Goal: Information Seeking & Learning: Learn about a topic

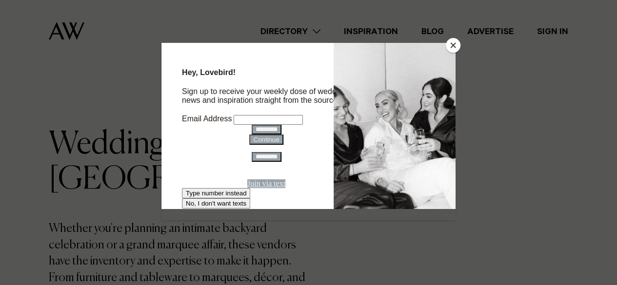
click at [452, 41] on button "Close" at bounding box center [453, 45] width 15 height 15
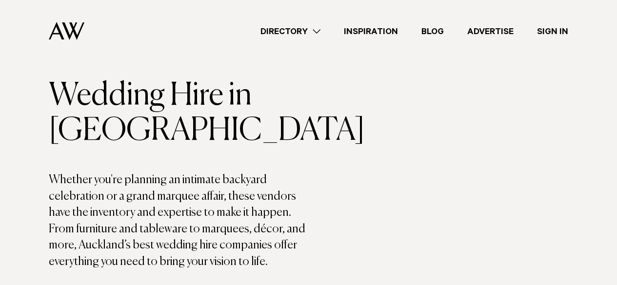
scroll to position [98, 0]
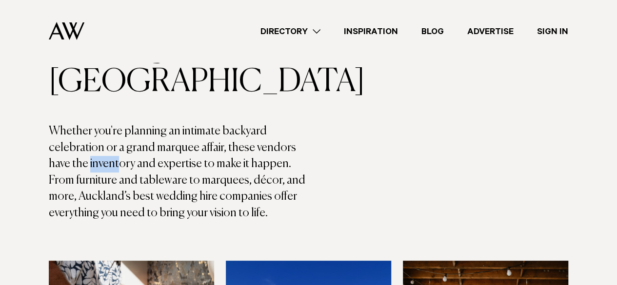
drag, startPoint x: 89, startPoint y: 162, endPoint x: 121, endPoint y: 163, distance: 31.8
click at [121, 163] on p "Whether you're planning an intimate backyard celebration or a grand marquee aff…" at bounding box center [179, 172] width 260 height 99
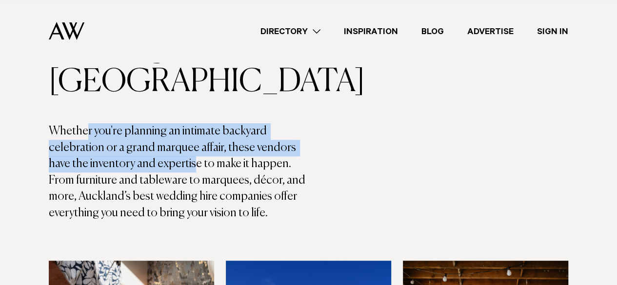
drag, startPoint x: 87, startPoint y: 132, endPoint x: 192, endPoint y: 170, distance: 112.1
click at [192, 170] on p "Whether you're planning an intimate backyard celebration or a grand marquee aff…" at bounding box center [179, 172] width 260 height 99
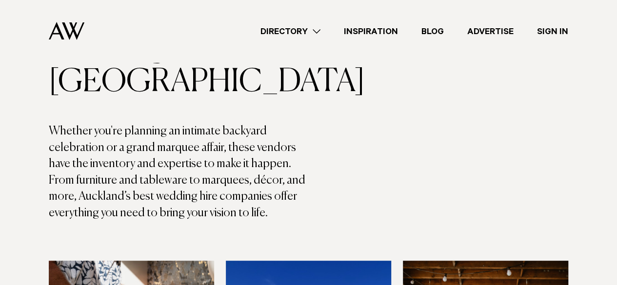
click at [148, 186] on p "Whether you're planning an intimate backyard celebration or a grand marquee aff…" at bounding box center [179, 172] width 260 height 99
drag, startPoint x: 110, startPoint y: 181, endPoint x: 182, endPoint y: 182, distance: 71.7
click at [182, 182] on p "Whether you're planning an intimate backyard celebration or a grand marquee aff…" at bounding box center [179, 172] width 260 height 99
click at [176, 191] on p "Whether you're planning an intimate backyard celebration or a grand marquee aff…" at bounding box center [179, 172] width 260 height 99
drag, startPoint x: 111, startPoint y: 193, endPoint x: 212, endPoint y: 204, distance: 101.1
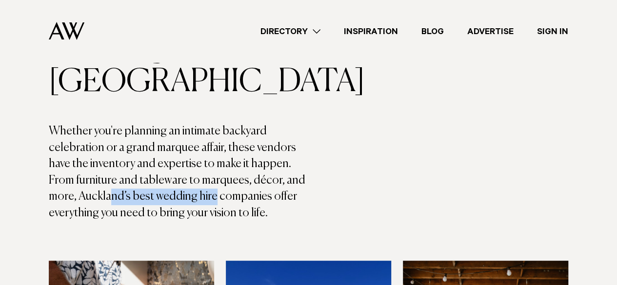
click at [212, 204] on p "Whether you're planning an intimate backyard celebration or a grand marquee aff…" at bounding box center [179, 172] width 260 height 99
click at [222, 210] on p "Whether you're planning an intimate backyard celebration or a grand marquee aff…" at bounding box center [179, 172] width 260 height 99
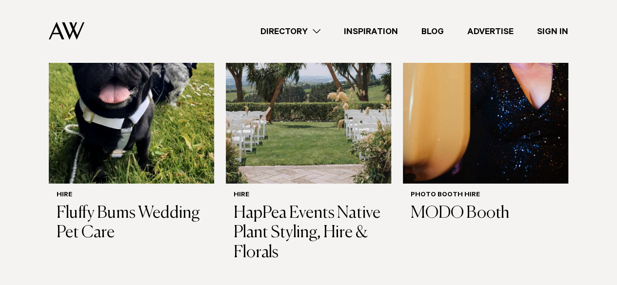
scroll to position [1366, 0]
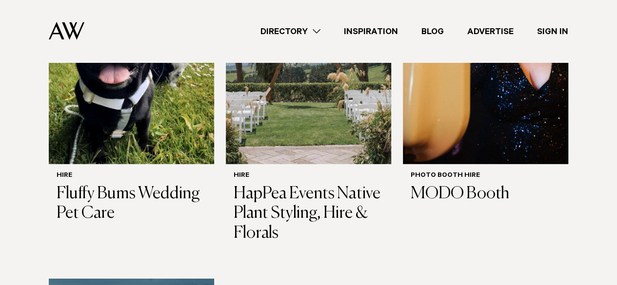
click at [297, 29] on link "Directory" at bounding box center [290, 31] width 83 height 13
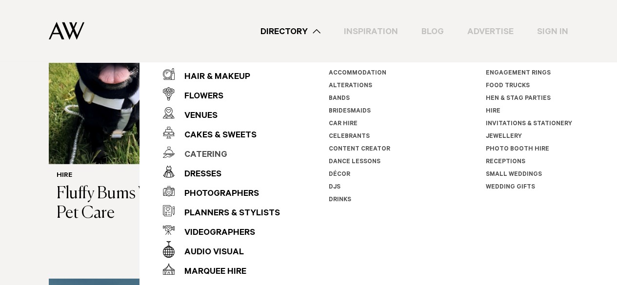
scroll to position [16, 0]
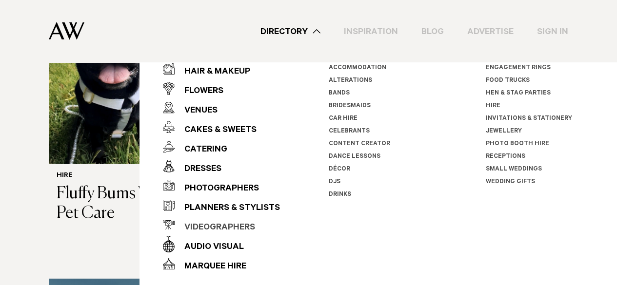
click at [208, 225] on div "Videographers" at bounding box center [215, 229] width 81 height 20
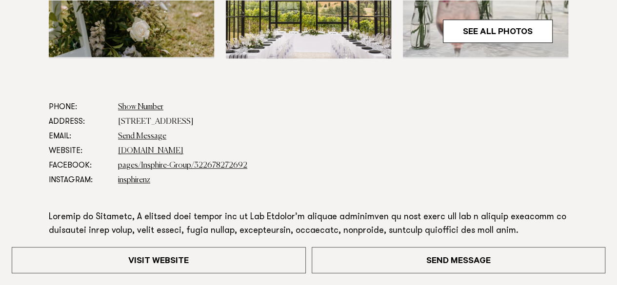
scroll to position [488, 0]
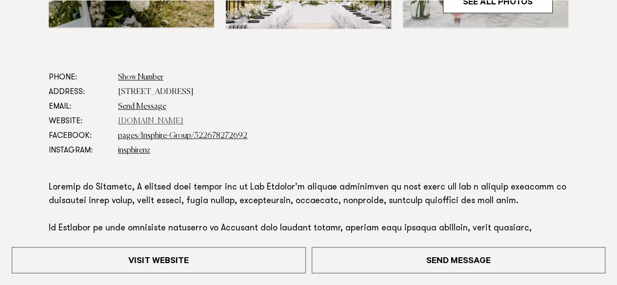
click at [154, 120] on link "[DOMAIN_NAME]" at bounding box center [150, 122] width 65 height 8
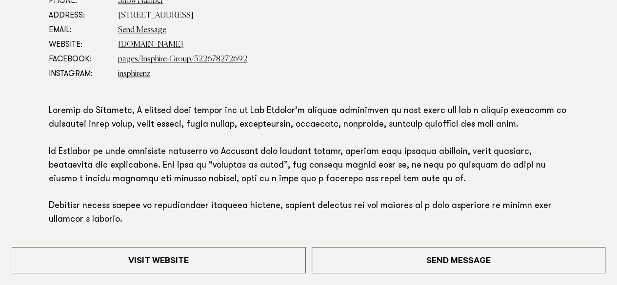
scroll to position [586, 0]
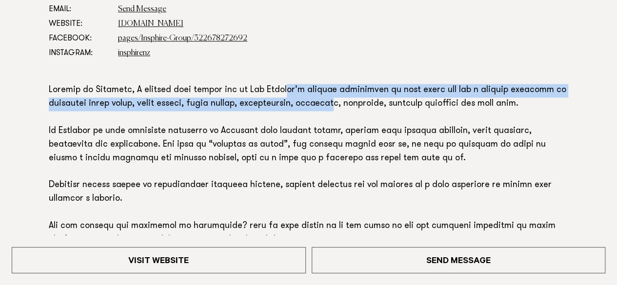
drag, startPoint x: 293, startPoint y: 96, endPoint x: 324, endPoint y: 104, distance: 32.2
click at [324, 104] on p at bounding box center [309, 213] width 520 height 259
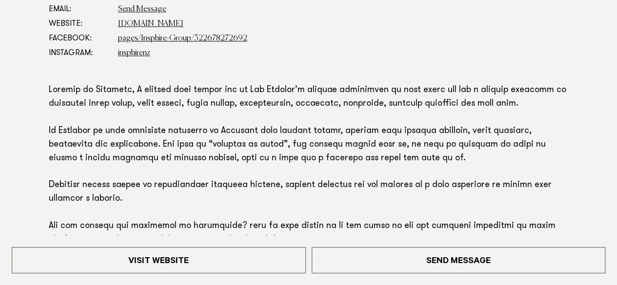
click at [306, 137] on p at bounding box center [309, 213] width 520 height 259
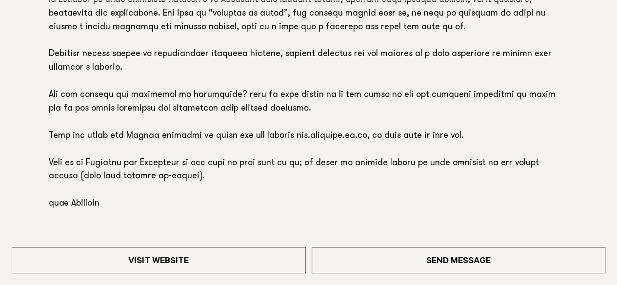
scroll to position [732, 0]
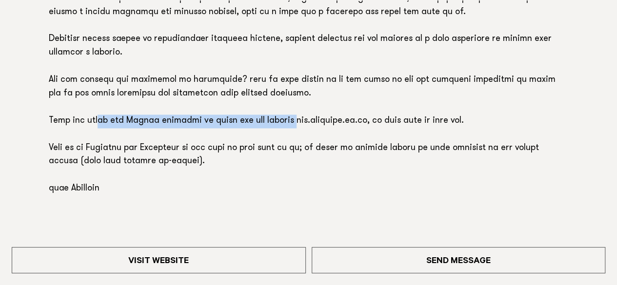
drag, startPoint x: 103, startPoint y: 123, endPoint x: 298, endPoint y: 124, distance: 194.2
click at [298, 124] on p at bounding box center [309, 67] width 520 height 259
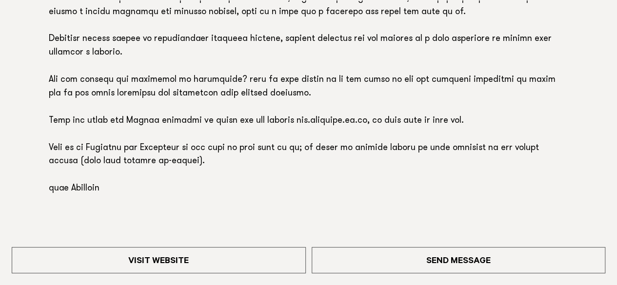
click at [309, 137] on p at bounding box center [309, 67] width 520 height 259
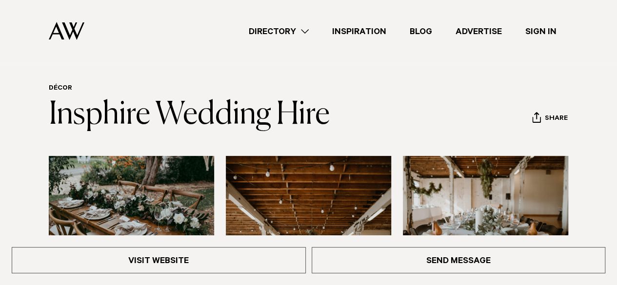
scroll to position [0, 0]
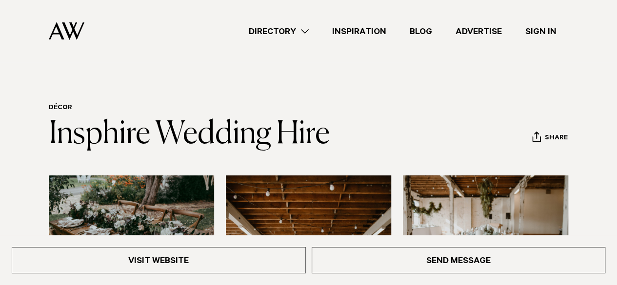
click at [299, 30] on link "Directory" at bounding box center [278, 31] width 83 height 13
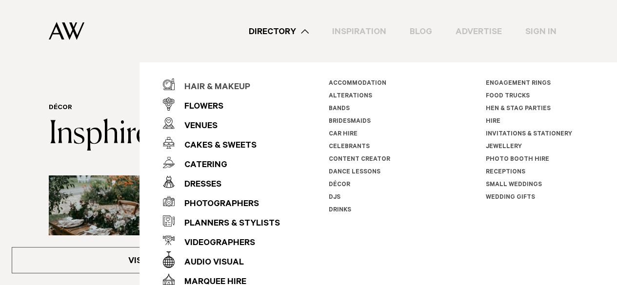
click at [239, 82] on div "Hair & Makeup" at bounding box center [213, 88] width 76 height 20
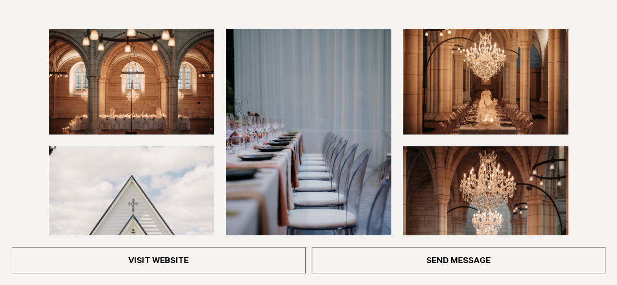
scroll to position [195, 0]
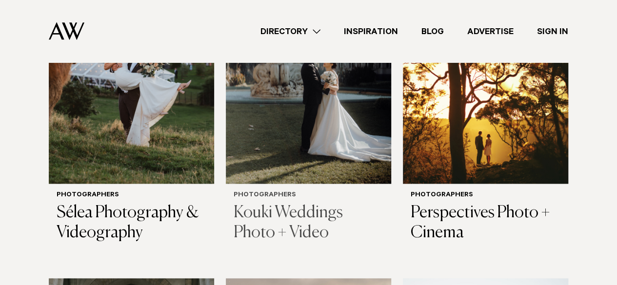
scroll to position [488, 0]
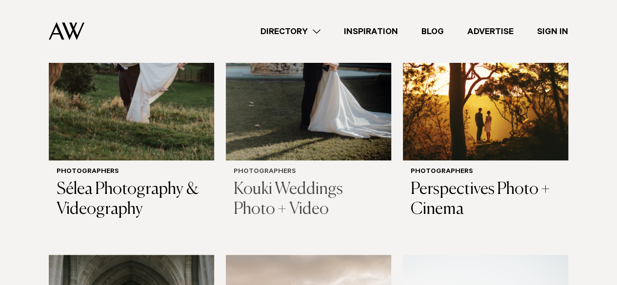
click at [264, 180] on h3 "Kouki Weddings Photo + Video" at bounding box center [309, 200] width 150 height 40
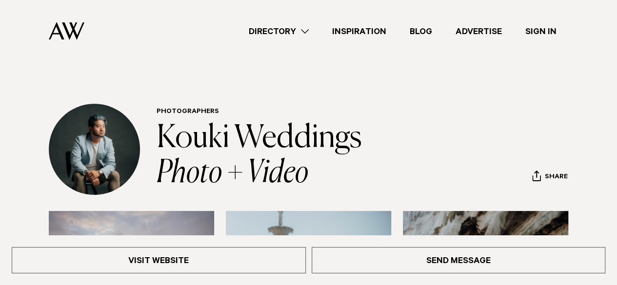
click at [290, 32] on link "Directory" at bounding box center [278, 31] width 83 height 13
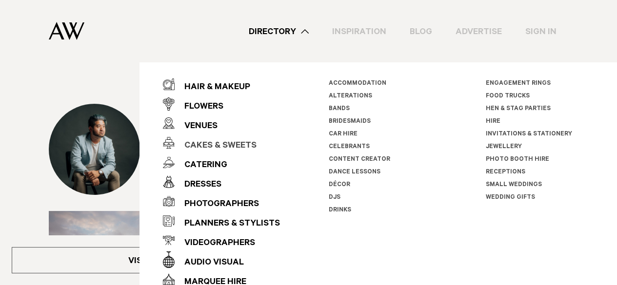
click at [231, 145] on div "Cakes & Sweets" at bounding box center [216, 147] width 82 height 20
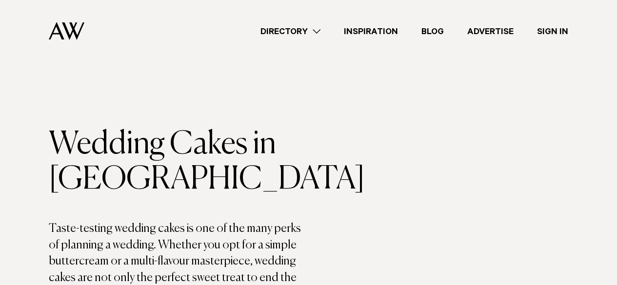
click at [293, 30] on link "Directory" at bounding box center [290, 31] width 83 height 13
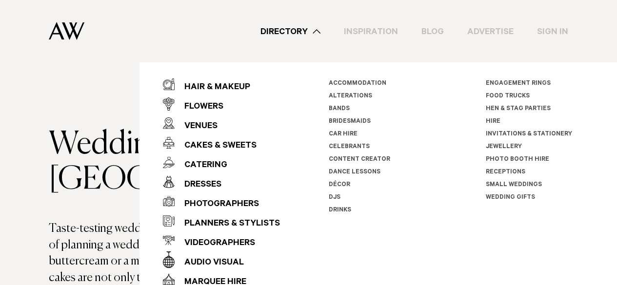
click at [200, 102] on div "Flowers" at bounding box center [199, 108] width 49 height 20
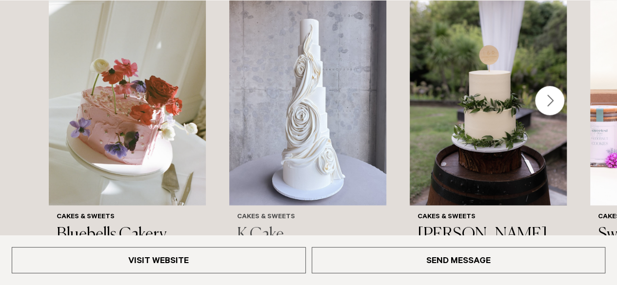
scroll to position [927, 0]
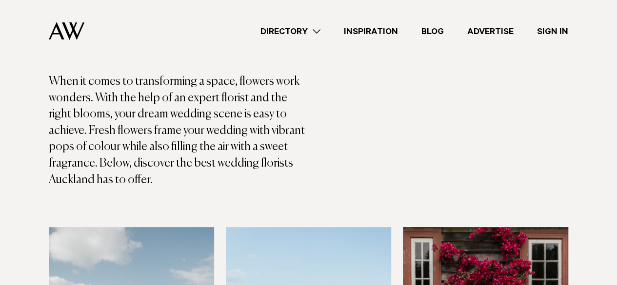
scroll to position [146, 0]
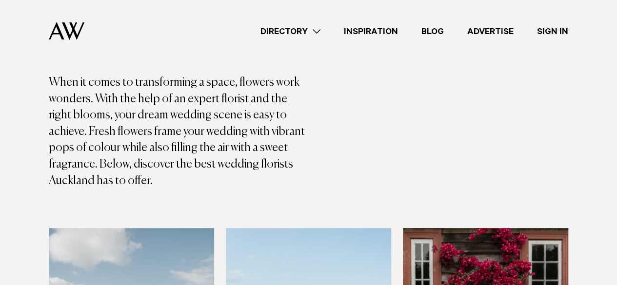
click at [294, 28] on link "Directory" at bounding box center [290, 31] width 83 height 13
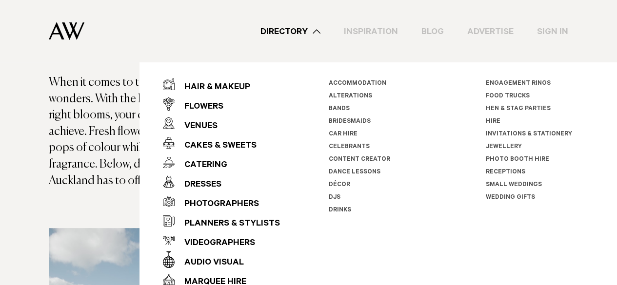
click at [497, 158] on link "Photo Booth Hire" at bounding box center [517, 160] width 63 height 7
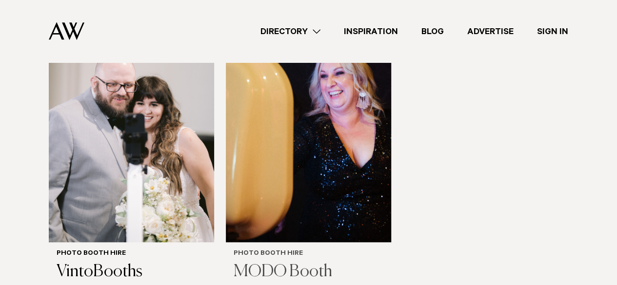
scroll to position [390, 0]
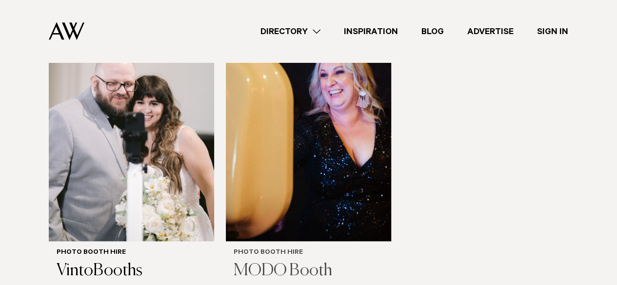
click at [268, 162] on img at bounding box center [308, 131] width 165 height 222
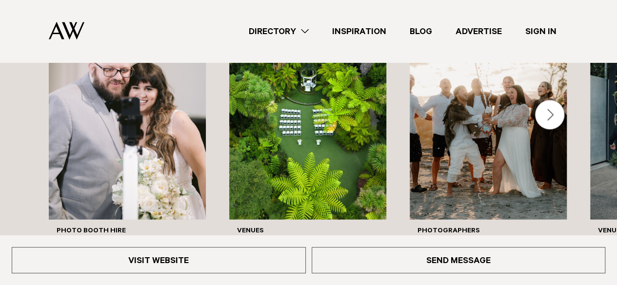
scroll to position [927, 0]
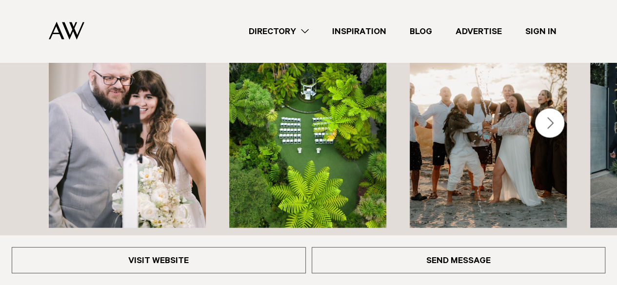
click at [287, 25] on link "Directory" at bounding box center [278, 31] width 83 height 13
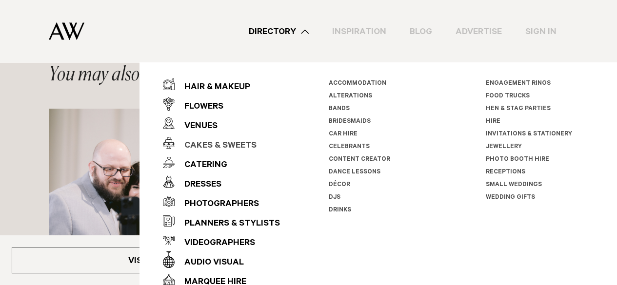
scroll to position [830, 0]
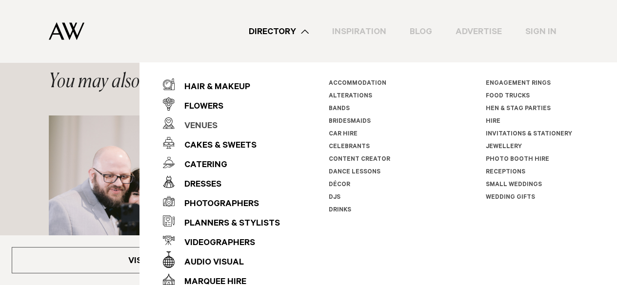
click at [194, 121] on div "Venues" at bounding box center [196, 127] width 43 height 20
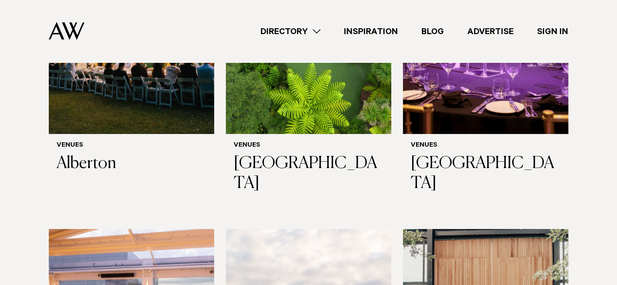
scroll to position [1854, 0]
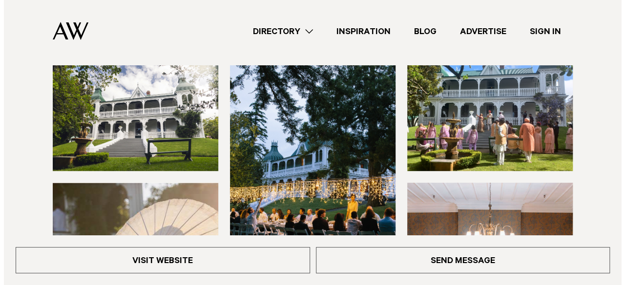
scroll to position [98, 0]
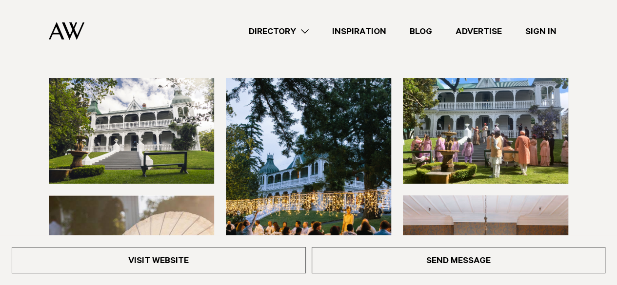
click at [182, 105] on img at bounding box center [131, 131] width 165 height 106
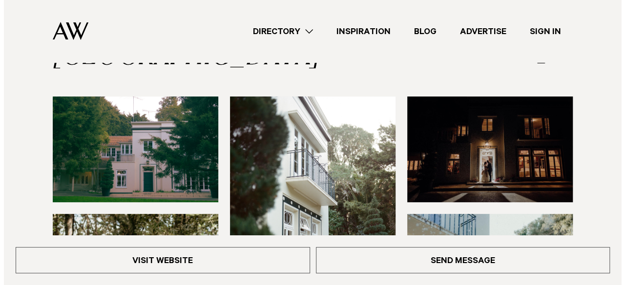
scroll to position [98, 0]
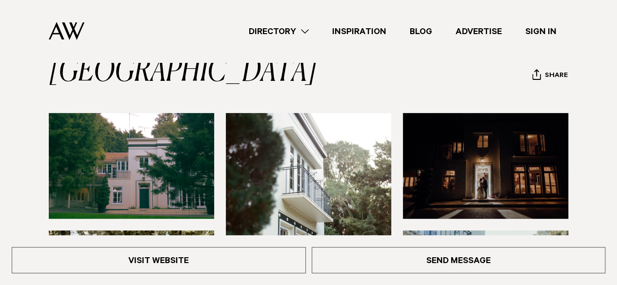
click at [185, 125] on img at bounding box center [131, 166] width 165 height 106
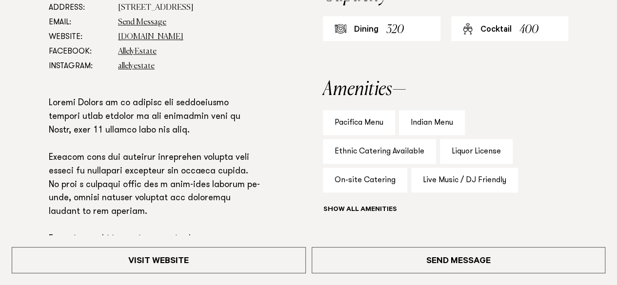
scroll to position [586, 0]
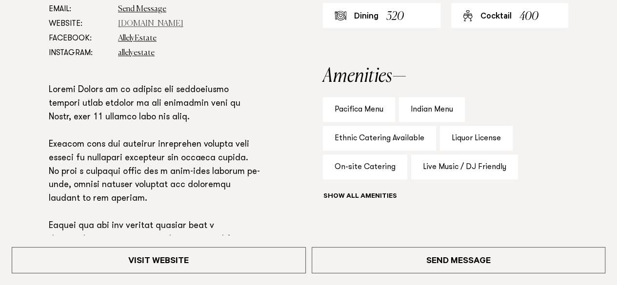
drag, startPoint x: 172, startPoint y: 28, endPoint x: 178, endPoint y: 21, distance: 9.0
click at [178, 21] on link "www.allelyestate.co.nz" at bounding box center [150, 24] width 65 height 8
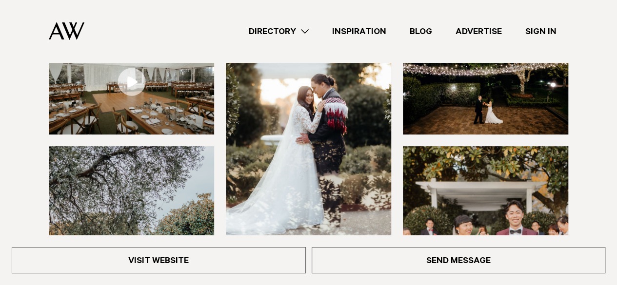
scroll to position [146, 0]
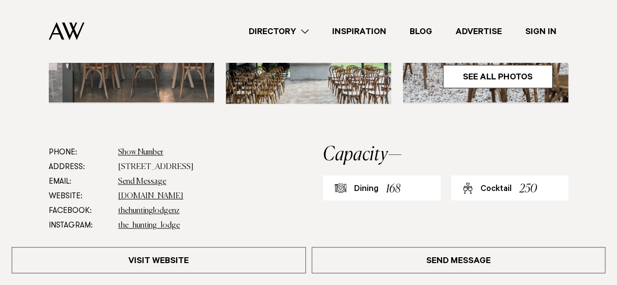
scroll to position [439, 0]
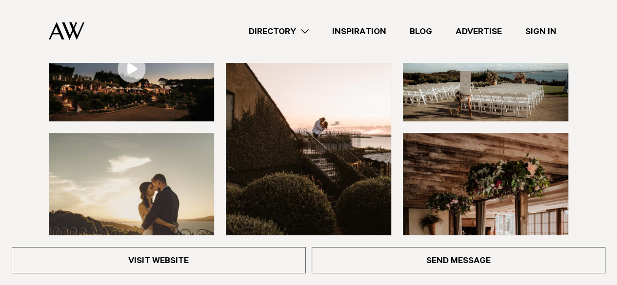
scroll to position [146, 0]
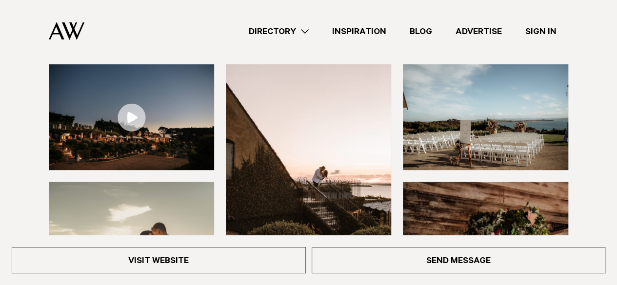
click at [297, 123] on img at bounding box center [308, 175] width 165 height 222
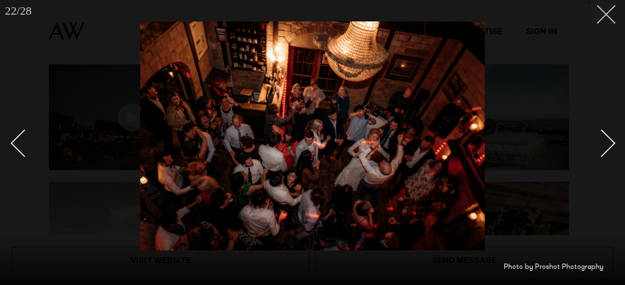
click at [606, 11] on icon at bounding box center [602, 11] width 12 height 12
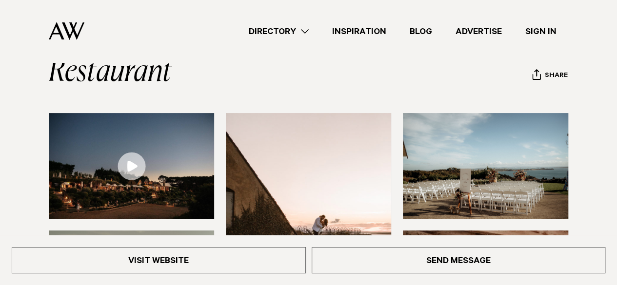
scroll to position [98, 0]
click at [446, 152] on img at bounding box center [485, 166] width 165 height 106
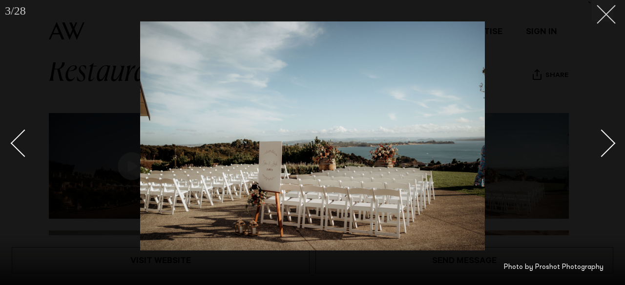
click at [602, 12] on icon at bounding box center [602, 11] width 12 height 12
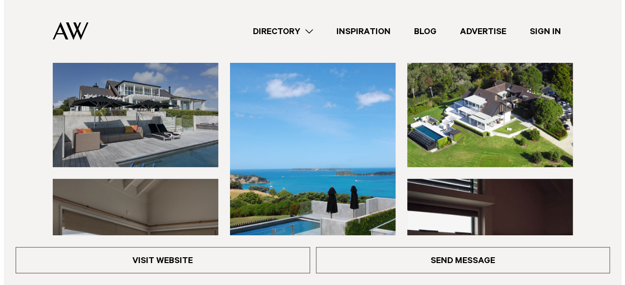
scroll to position [98, 0]
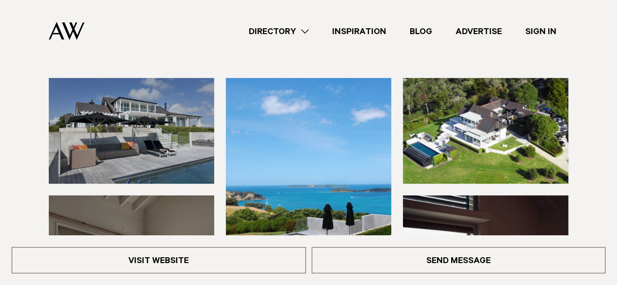
click at [182, 112] on img at bounding box center [131, 131] width 165 height 106
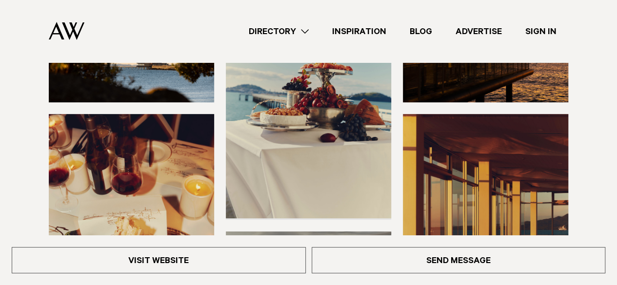
scroll to position [98, 0]
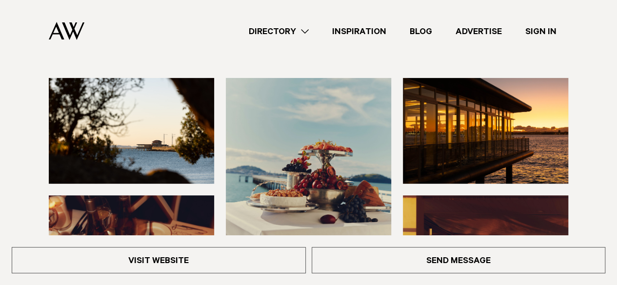
click at [185, 120] on img at bounding box center [131, 131] width 165 height 106
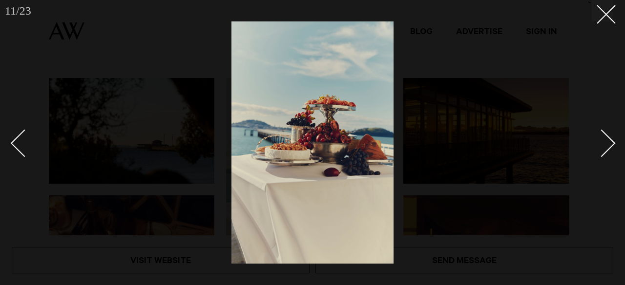
click at [587, 23] on div at bounding box center [312, 142] width 625 height 285
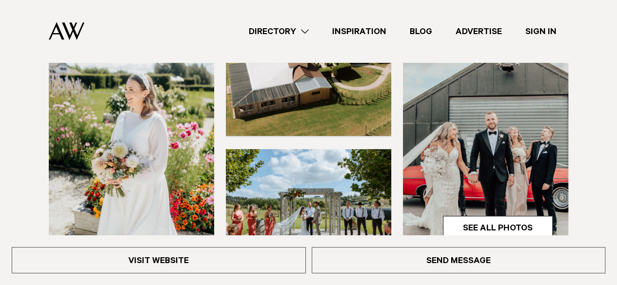
scroll to position [146, 0]
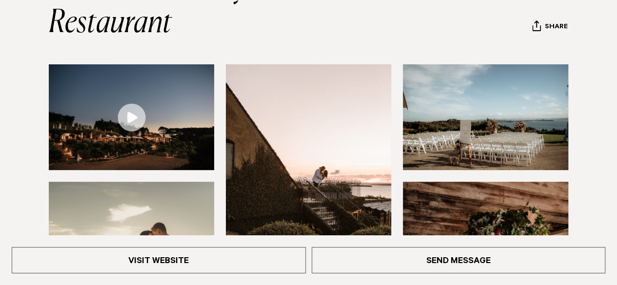
scroll to position [195, 0]
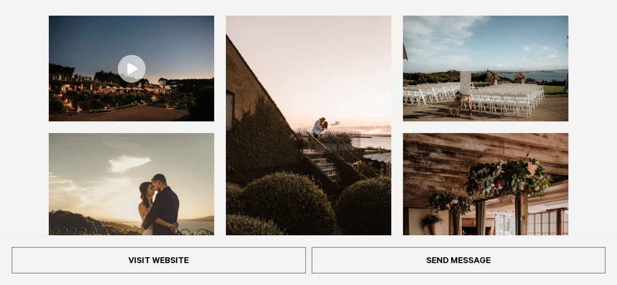
click at [121, 63] on link at bounding box center [131, 69] width 165 height 106
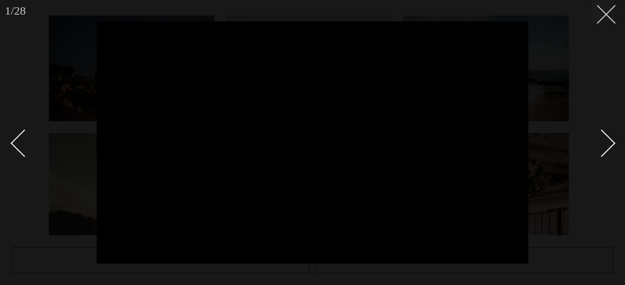
click at [606, 15] on line at bounding box center [606, 14] width 18 height 18
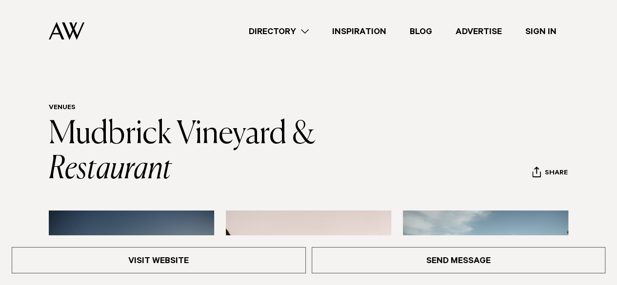
click at [274, 30] on link "Directory" at bounding box center [278, 31] width 83 height 13
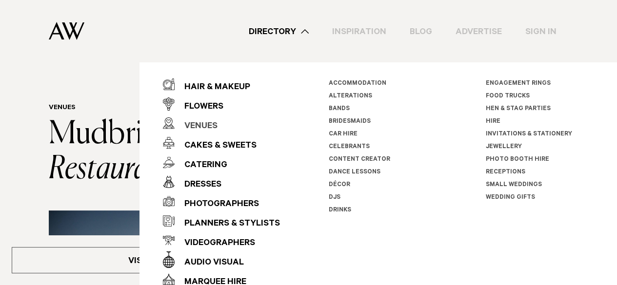
click at [205, 120] on div "Venues" at bounding box center [196, 127] width 43 height 20
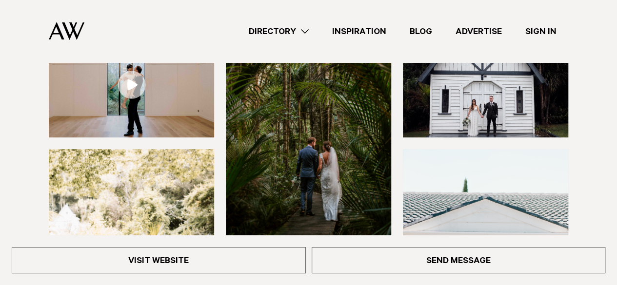
scroll to position [97, 0]
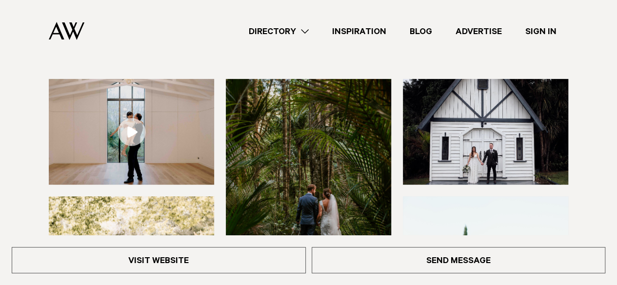
click at [290, 173] on img at bounding box center [308, 190] width 165 height 222
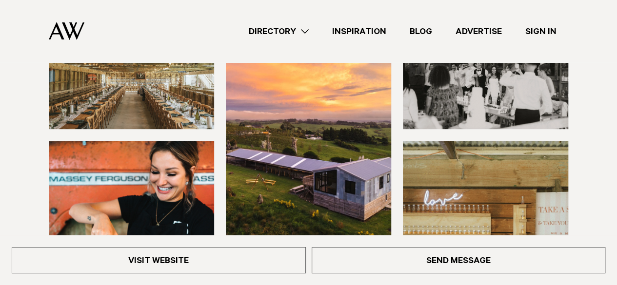
scroll to position [146, 0]
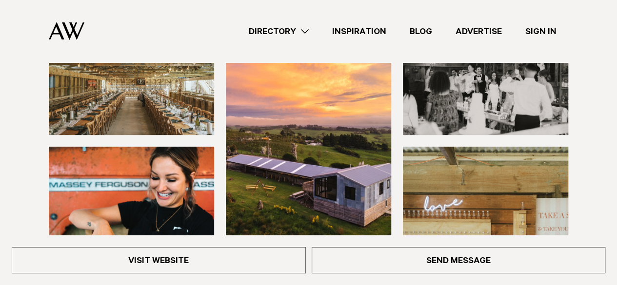
click at [178, 89] on img at bounding box center [131, 82] width 165 height 106
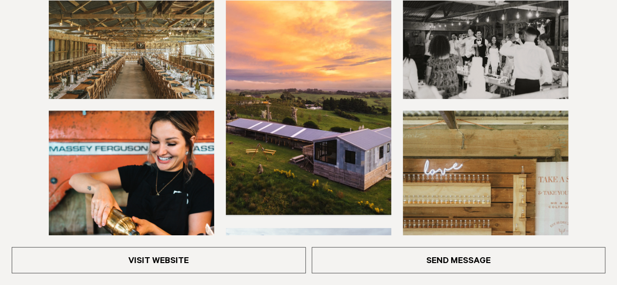
scroll to position [195, 0]
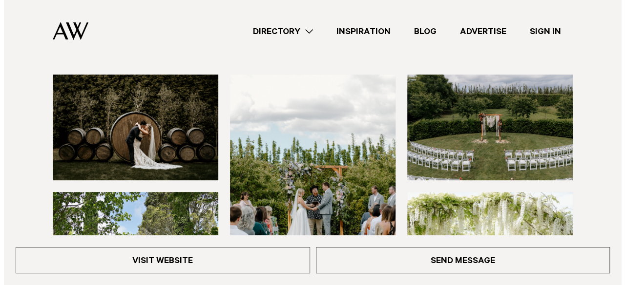
scroll to position [98, 0]
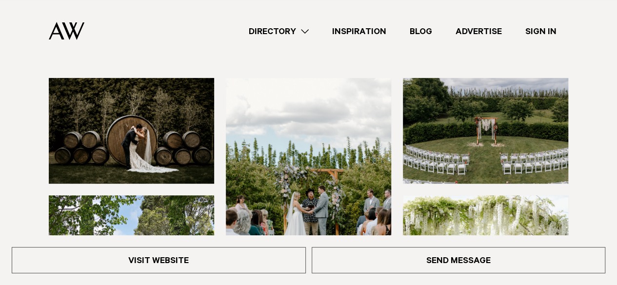
click at [159, 126] on img at bounding box center [131, 131] width 165 height 106
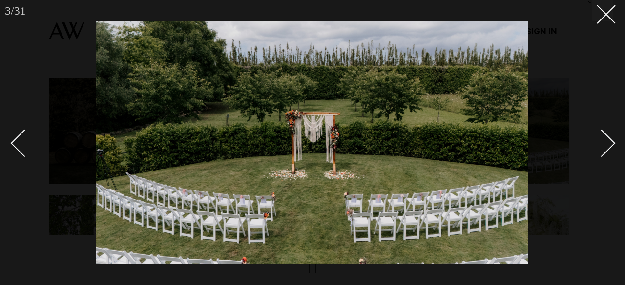
click at [607, 151] on link at bounding box center [596, 143] width 34 height 49
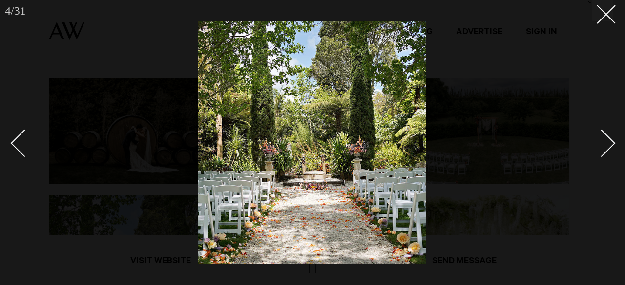
click at [607, 151] on link at bounding box center [596, 143] width 34 height 49
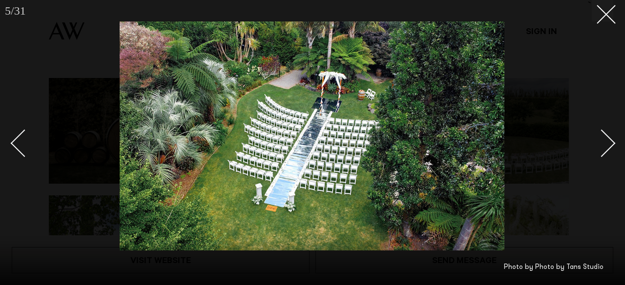
click at [607, 151] on link at bounding box center [596, 143] width 34 height 49
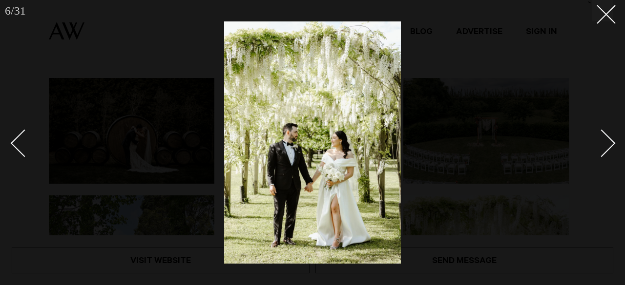
click at [607, 151] on link at bounding box center [596, 143] width 34 height 49
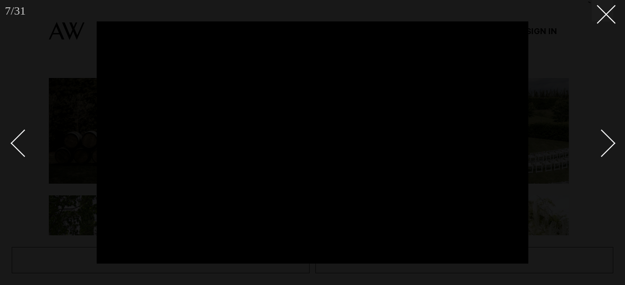
click at [607, 151] on link at bounding box center [596, 143] width 34 height 49
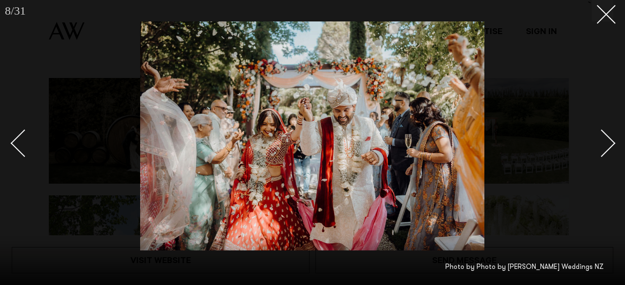
click at [606, 145] on div "Next slide" at bounding box center [601, 143] width 28 height 28
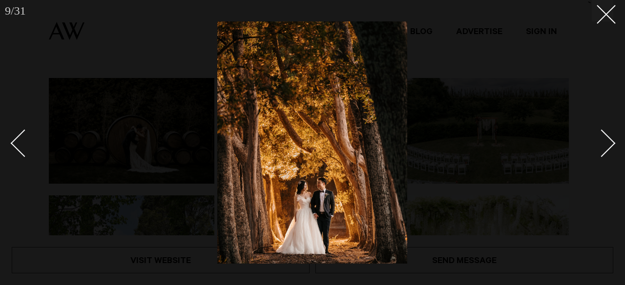
click at [604, 144] on div "Next slide" at bounding box center [601, 143] width 28 height 28
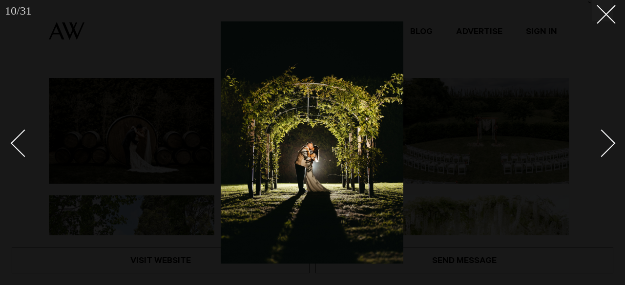
click at [604, 144] on div "Next slide" at bounding box center [601, 143] width 28 height 28
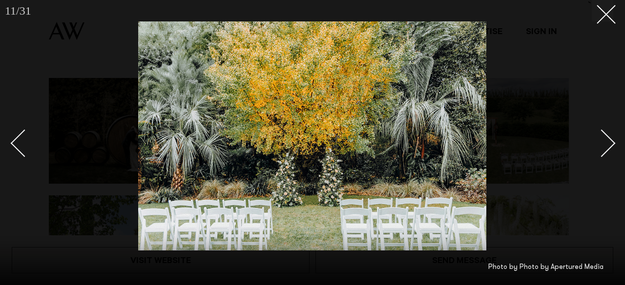
click at [604, 144] on div "Next slide" at bounding box center [601, 143] width 28 height 28
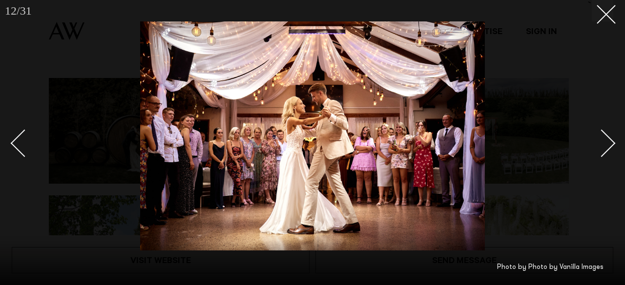
click at [604, 144] on div "Next slide" at bounding box center [601, 143] width 28 height 28
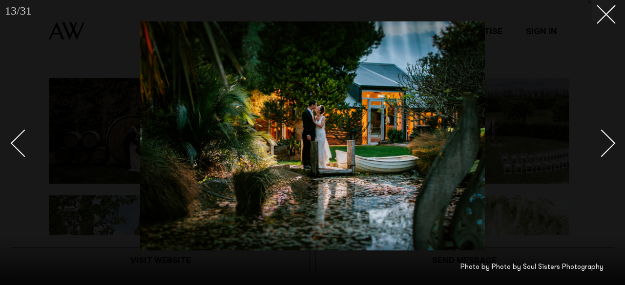
click at [604, 144] on div "Next slide" at bounding box center [601, 143] width 28 height 28
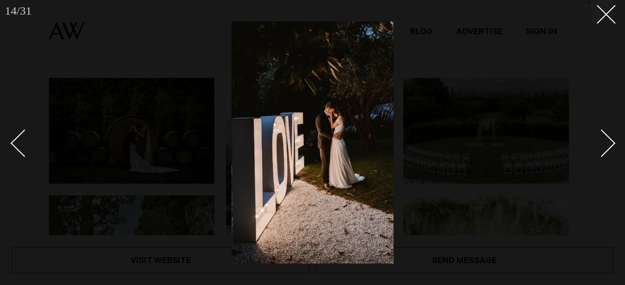
click at [604, 144] on div "Next slide" at bounding box center [601, 143] width 28 height 28
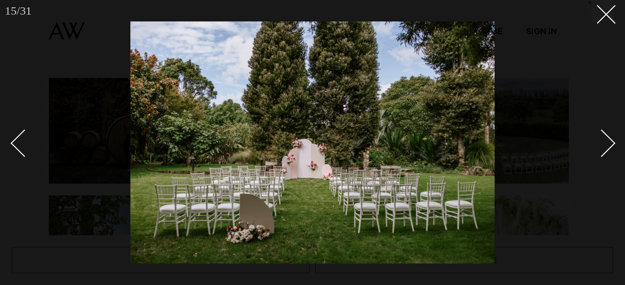
click at [604, 144] on div "Next slide" at bounding box center [601, 143] width 28 height 28
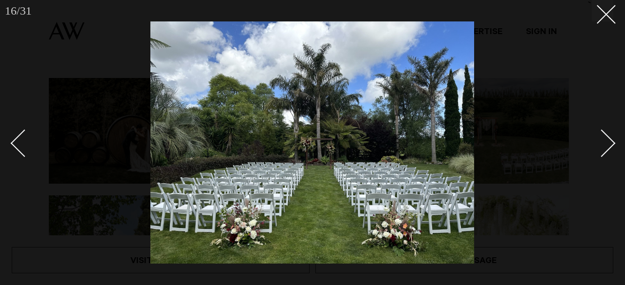
click at [604, 144] on div "Next slide" at bounding box center [601, 143] width 28 height 28
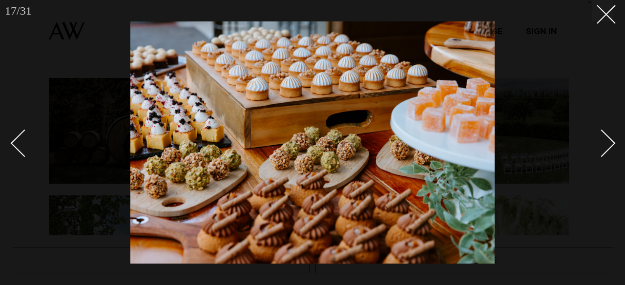
click at [604, 144] on div "Next slide" at bounding box center [601, 143] width 28 height 28
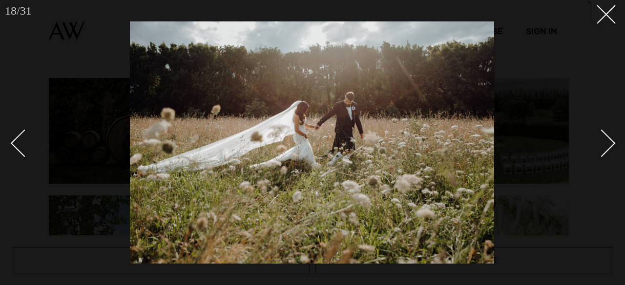
click at [604, 144] on div "Next slide" at bounding box center [601, 143] width 28 height 28
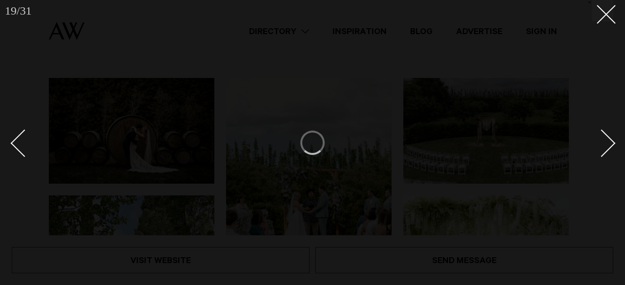
click at [604, 144] on div "Next slide" at bounding box center [601, 143] width 28 height 28
click at [600, 17] on button at bounding box center [601, 10] width 21 height 21
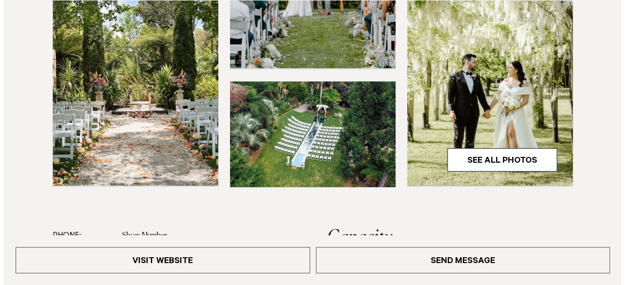
scroll to position [390, 0]
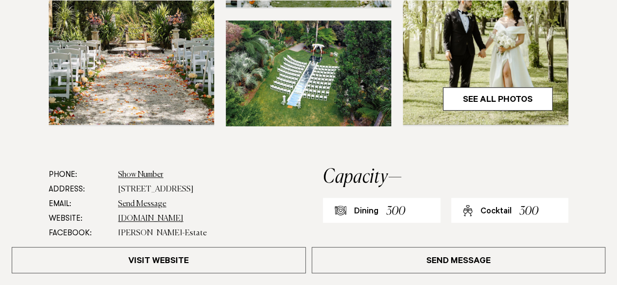
click at [435, 60] on img at bounding box center [485, 14] width 165 height 222
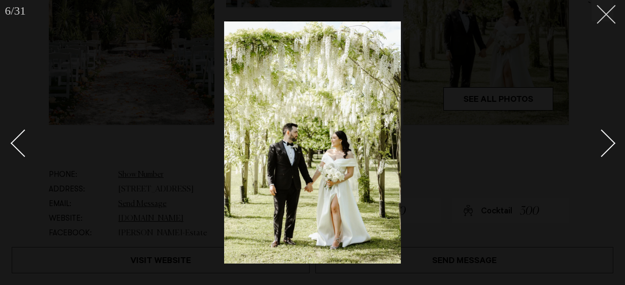
click at [601, 6] on icon at bounding box center [602, 11] width 12 height 12
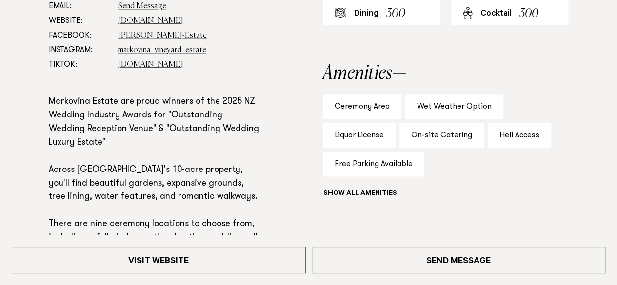
scroll to position [634, 0]
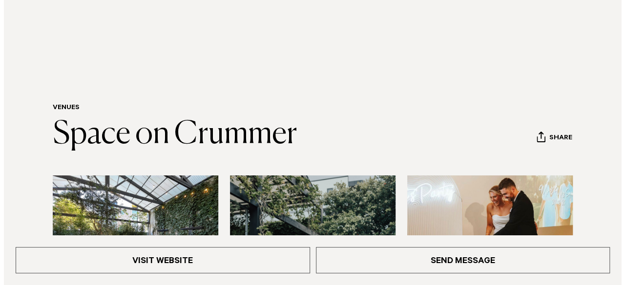
scroll to position [146, 0]
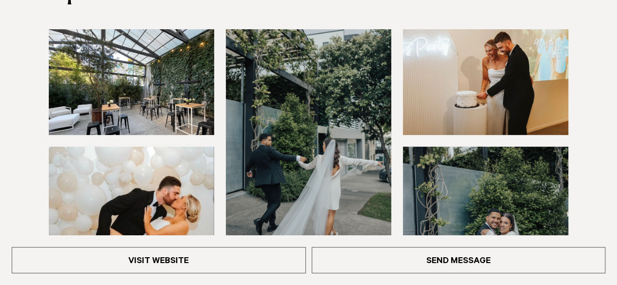
click at [165, 82] on img at bounding box center [131, 82] width 165 height 106
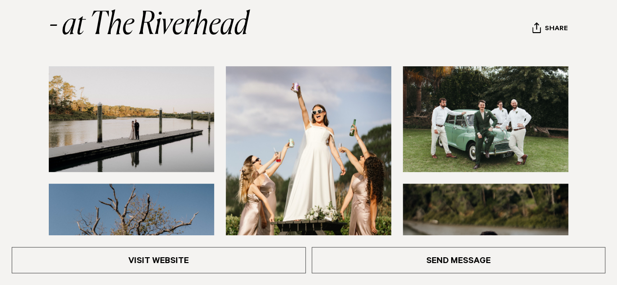
scroll to position [146, 0]
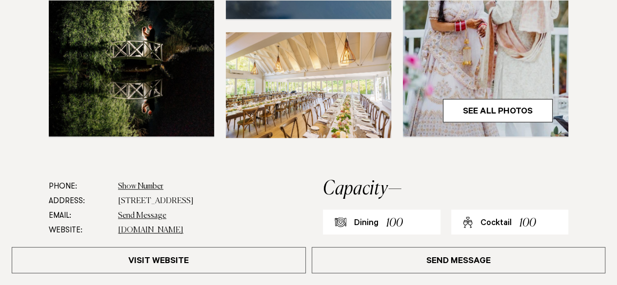
scroll to position [390, 0]
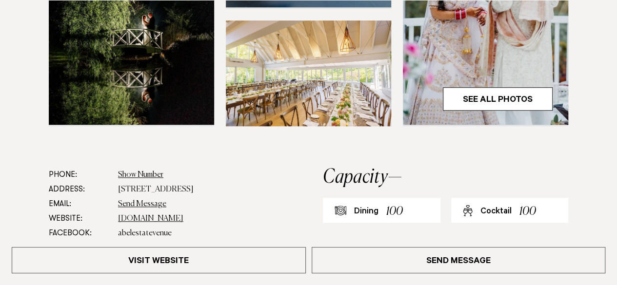
click at [263, 81] on img at bounding box center [308, 73] width 165 height 106
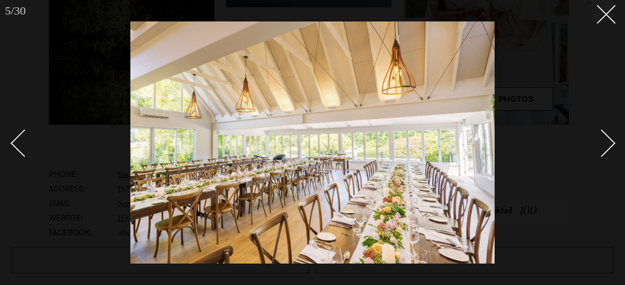
click at [613, 145] on div at bounding box center [312, 142] width 625 height 285
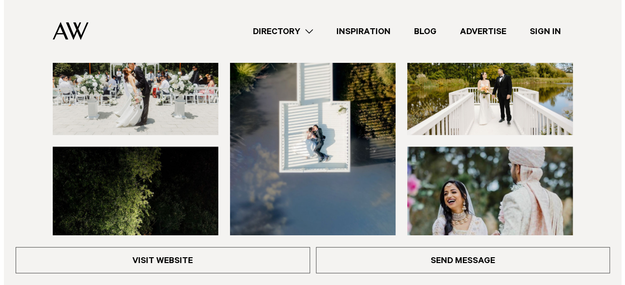
scroll to position [98, 0]
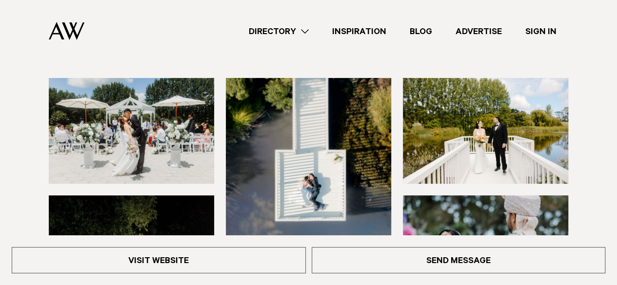
click at [155, 118] on img at bounding box center [131, 131] width 165 height 106
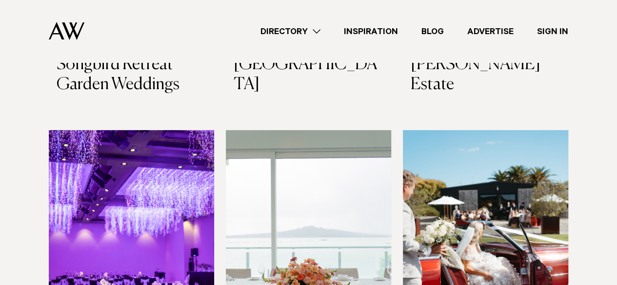
scroll to position [3855, 0]
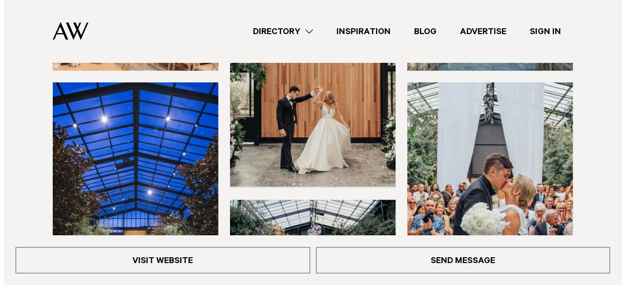
scroll to position [146, 0]
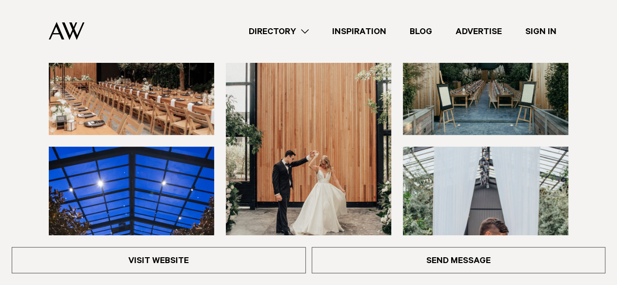
click at [170, 97] on img at bounding box center [131, 82] width 165 height 106
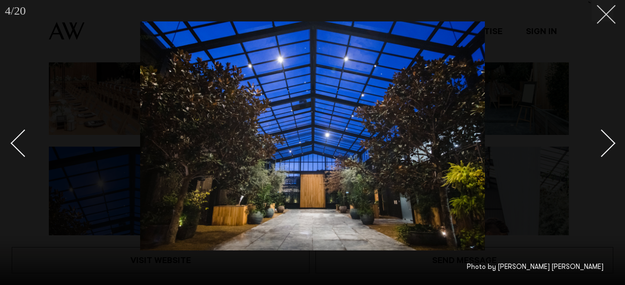
click at [610, 12] on button at bounding box center [601, 10] width 21 height 21
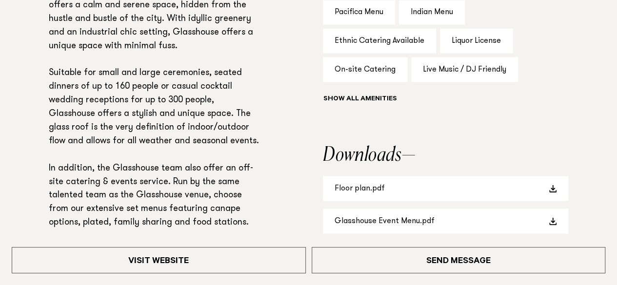
scroll to position [830, 0]
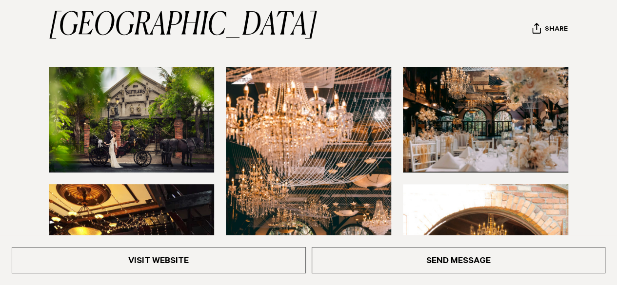
scroll to position [146, 0]
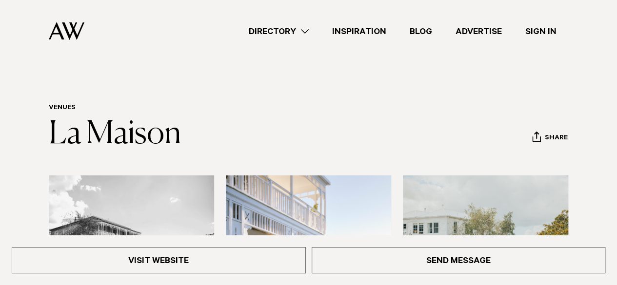
click at [147, 184] on img at bounding box center [131, 229] width 165 height 106
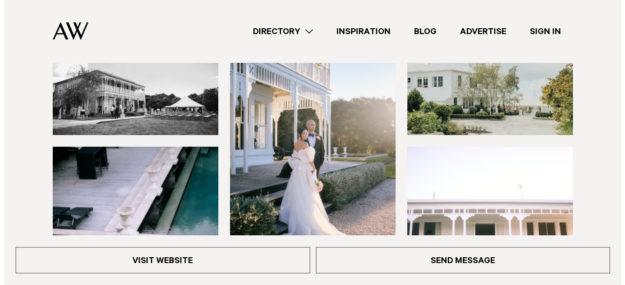
scroll to position [146, 0]
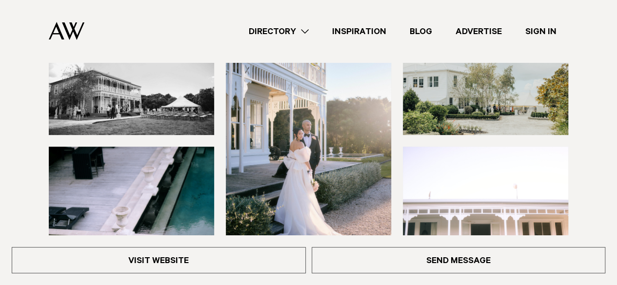
click at [158, 90] on img at bounding box center [131, 82] width 165 height 106
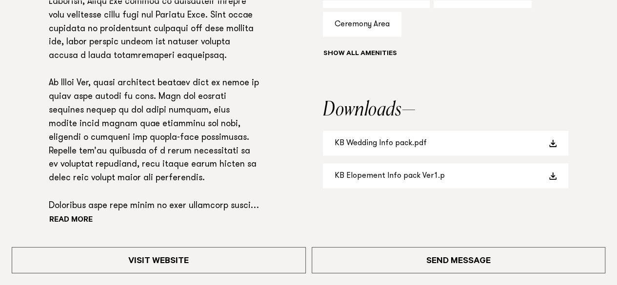
scroll to position [732, 0]
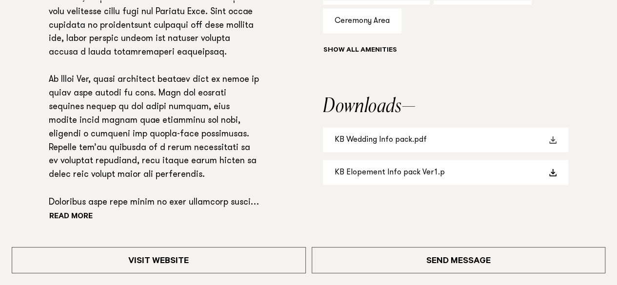
click at [408, 141] on link "KB Wedding Info pack.pdf" at bounding box center [445, 139] width 245 height 25
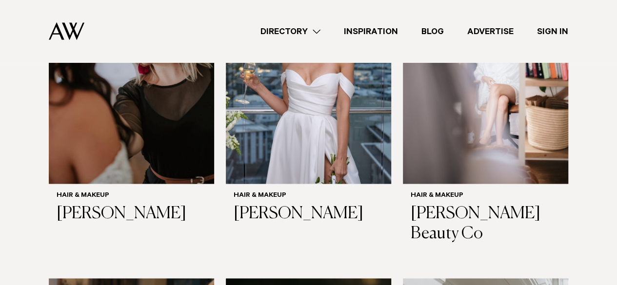
scroll to position [701, 0]
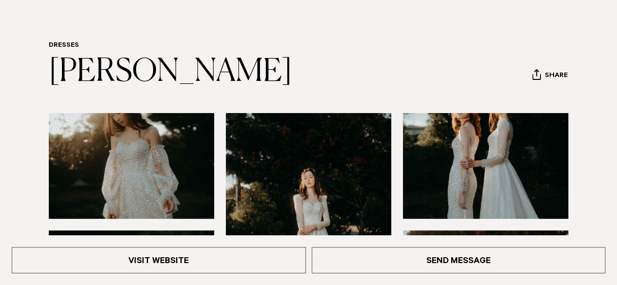
scroll to position [98, 0]
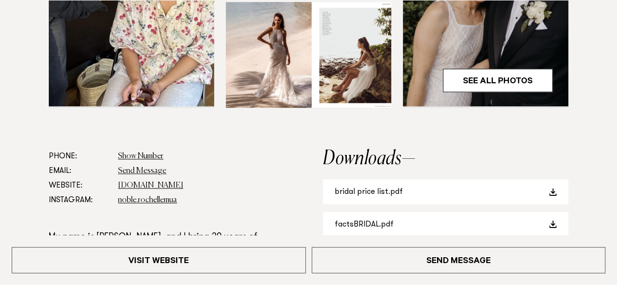
scroll to position [586, 0]
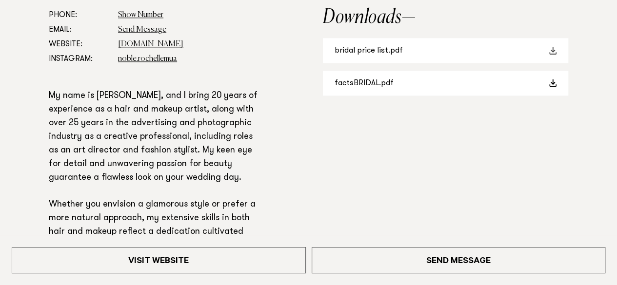
click at [364, 46] on link "bridal price list.pdf" at bounding box center [445, 50] width 245 height 25
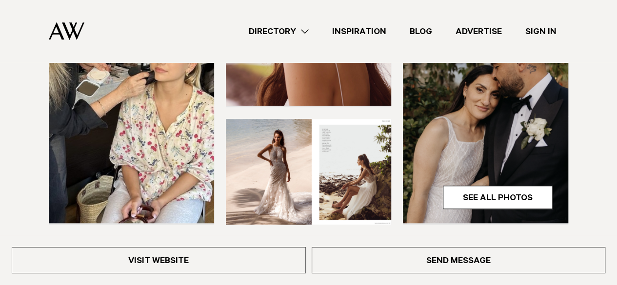
scroll to position [195, 0]
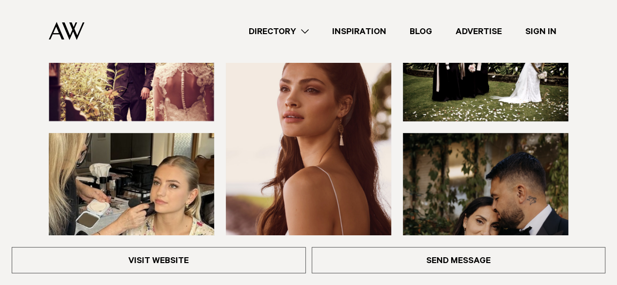
click at [292, 33] on link "Directory" at bounding box center [278, 31] width 83 height 13
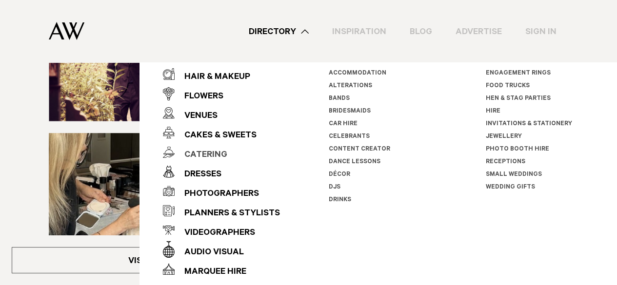
scroll to position [16, 0]
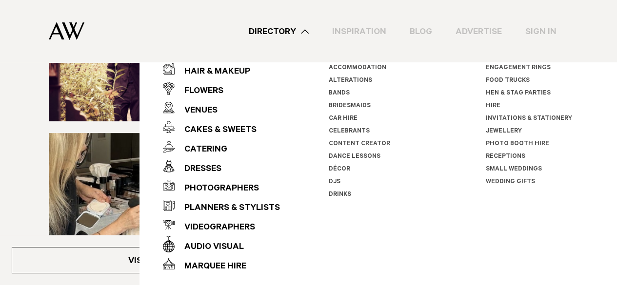
click at [219, 147] on div "Catering" at bounding box center [201, 151] width 53 height 20
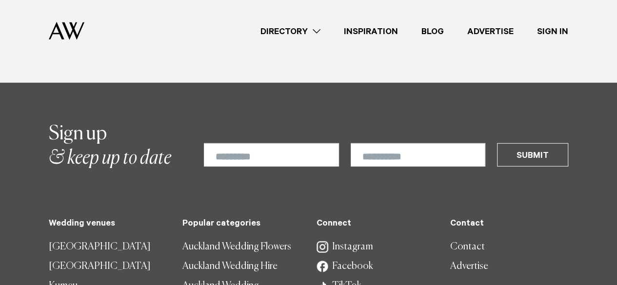
scroll to position [1317, 0]
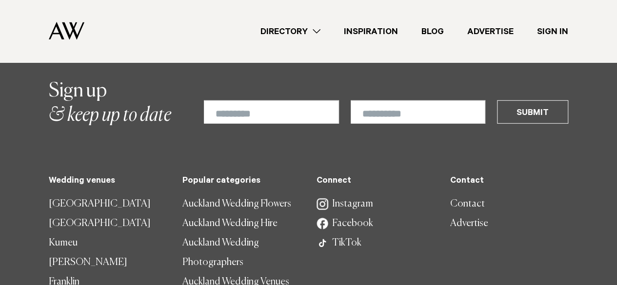
click at [290, 28] on link "Directory" at bounding box center [290, 31] width 83 height 13
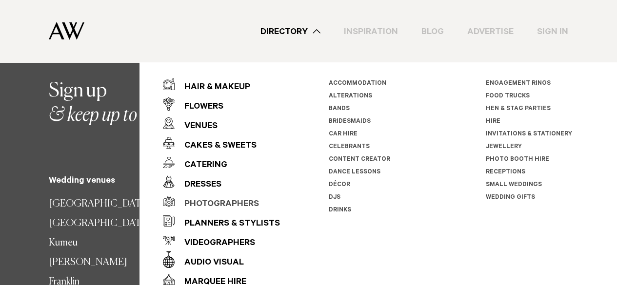
click at [201, 200] on div "Photographers" at bounding box center [217, 205] width 84 height 20
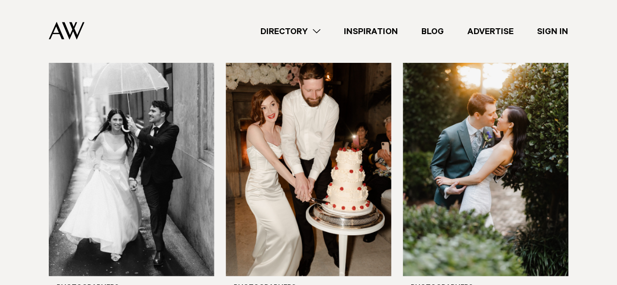
scroll to position [2910, 0]
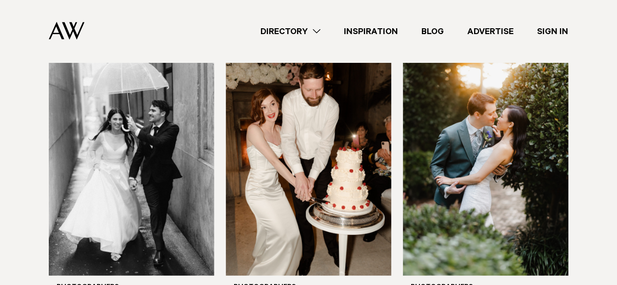
click at [362, 29] on link "Inspiration" at bounding box center [371, 31] width 78 height 13
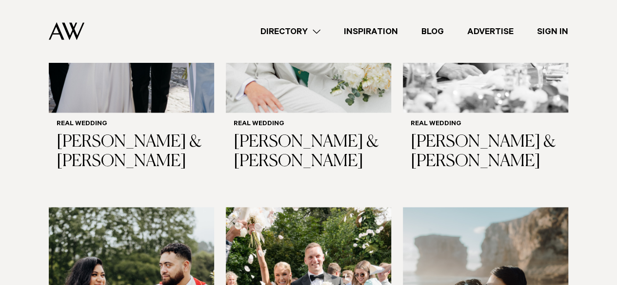
scroll to position [863, 0]
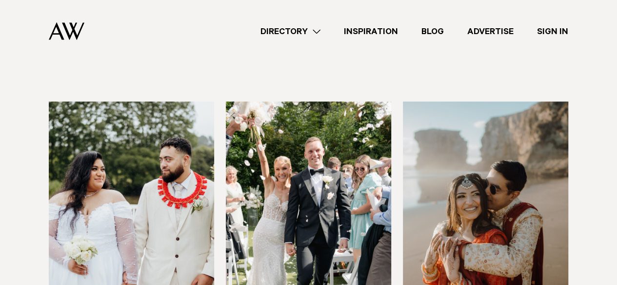
click at [303, 179] on img at bounding box center [308, 212] width 165 height 222
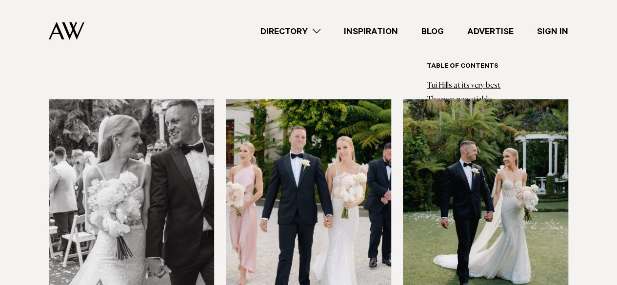
scroll to position [3060, 0]
click at [110, 194] on img at bounding box center [131, 210] width 165 height 222
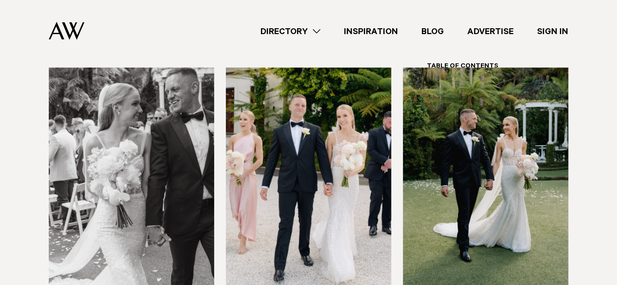
scroll to position [3089, 0]
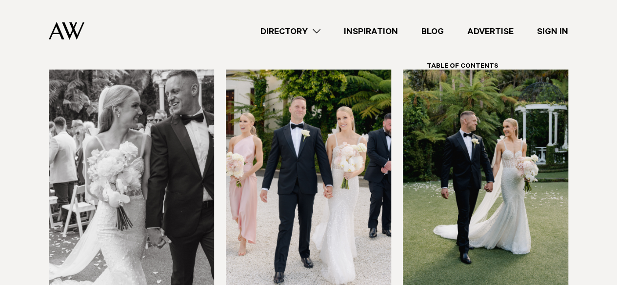
click at [117, 154] on img at bounding box center [131, 181] width 165 height 222
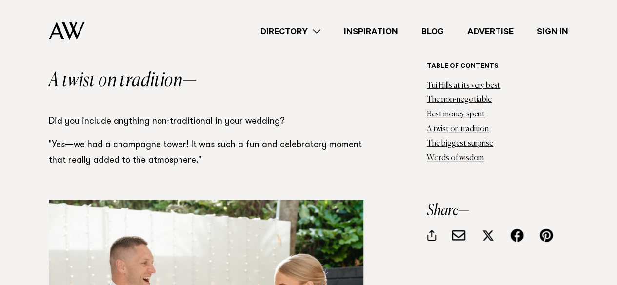
scroll to position [3812, 0]
click at [443, 86] on link "Tui Hills at its very best" at bounding box center [464, 85] width 74 height 8
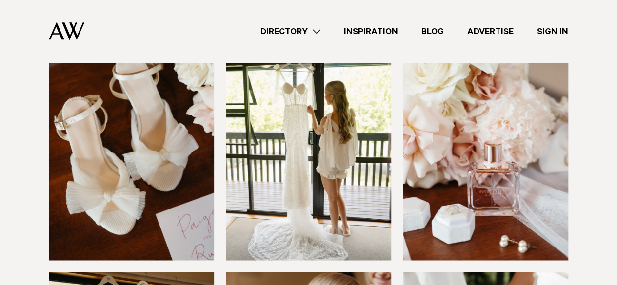
scroll to position [459, 0]
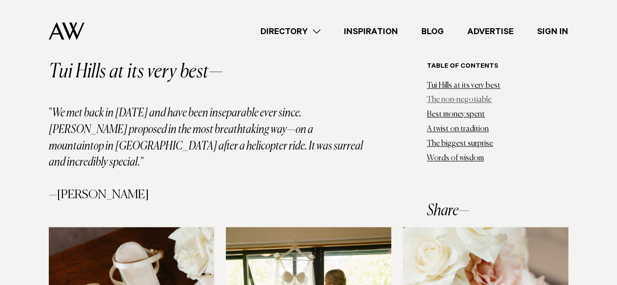
click at [454, 98] on link "The non-negotiable" at bounding box center [459, 100] width 65 height 8
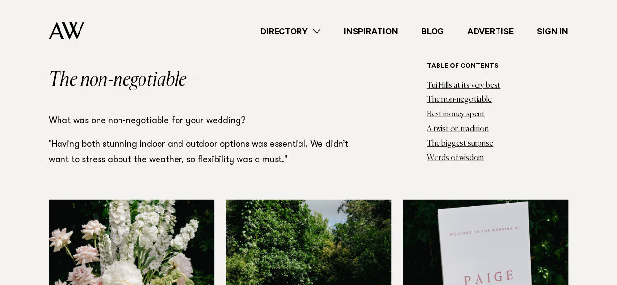
scroll to position [1276, 0]
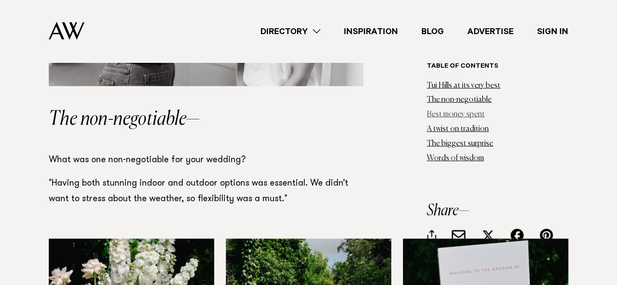
click at [442, 115] on link "Best money spent" at bounding box center [456, 115] width 58 height 8
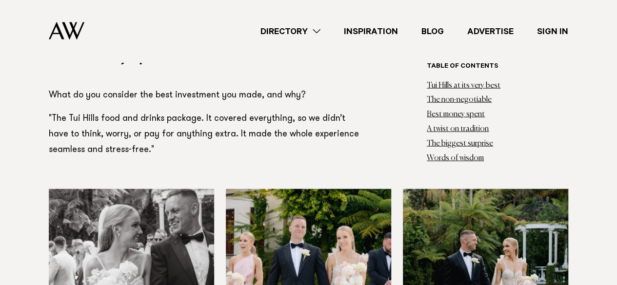
scroll to position [2971, 0]
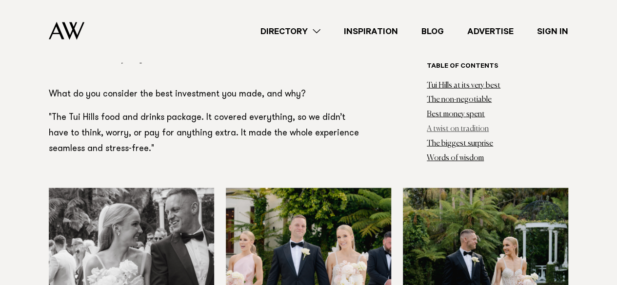
click at [446, 131] on link "A twist on tradition" at bounding box center [458, 129] width 62 height 8
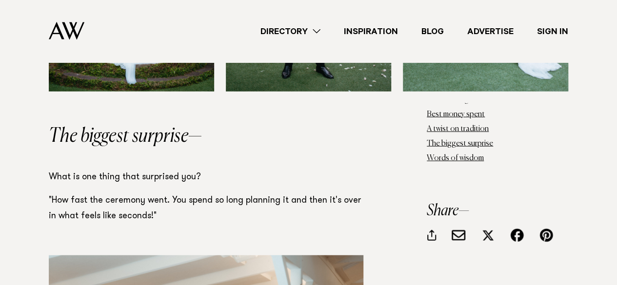
scroll to position [4822, 0]
click at [431, 162] on li "Words of wisdom" at bounding box center [498, 158] width 142 height 12
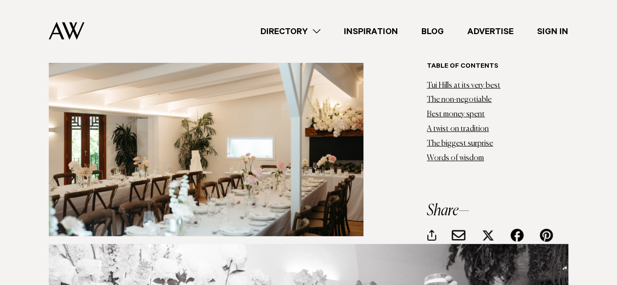
scroll to position [5036, 0]
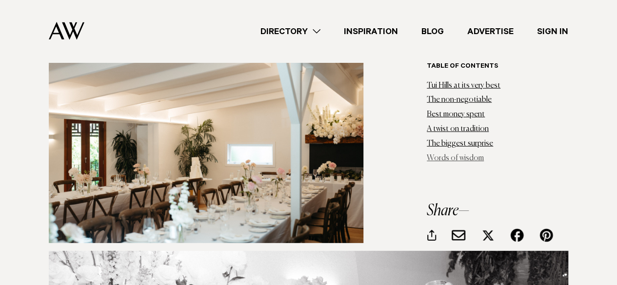
click at [438, 160] on link "Words of wisdom" at bounding box center [455, 158] width 57 height 8
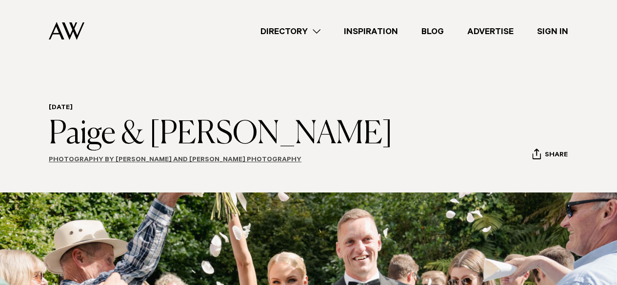
click at [185, 162] on link "Photography by Esme and Logan Photography" at bounding box center [175, 161] width 253 height 8
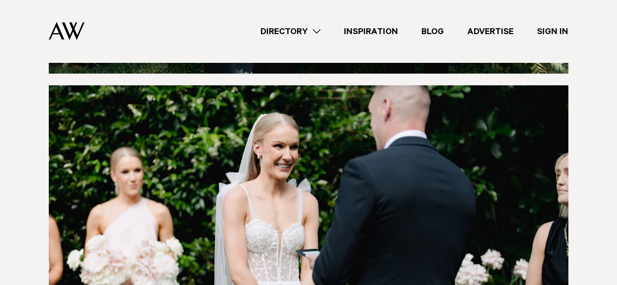
scroll to position [2016, 0]
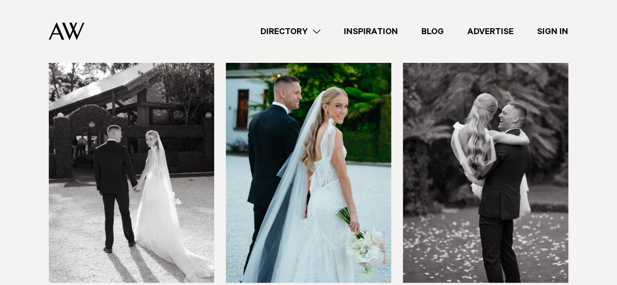
scroll to position [4391, 0]
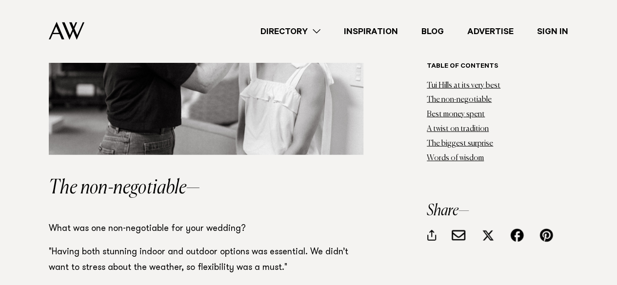
scroll to position [1032, 0]
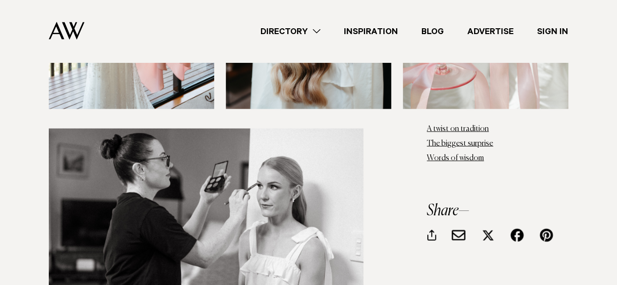
click at [361, 30] on link "Inspiration" at bounding box center [371, 31] width 78 height 13
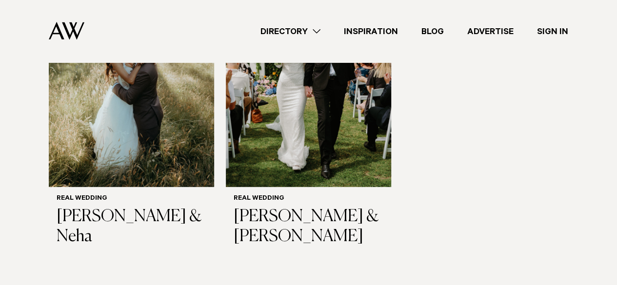
scroll to position [1317, 0]
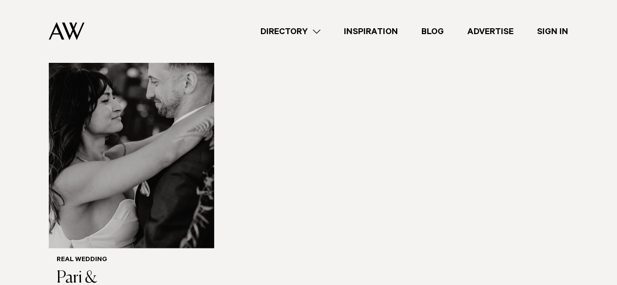
scroll to position [2586, 0]
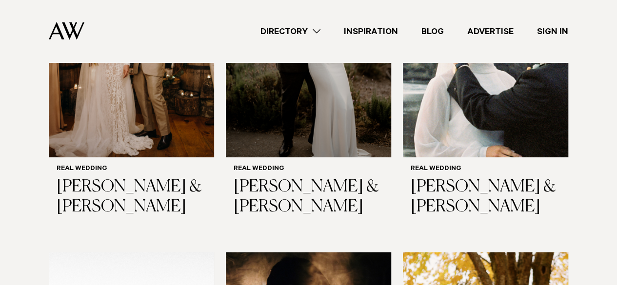
scroll to position [3269, 0]
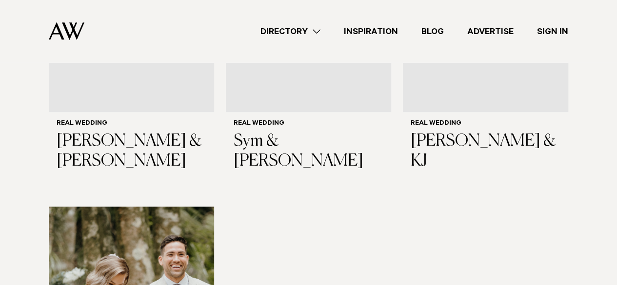
scroll to position [5810, 0]
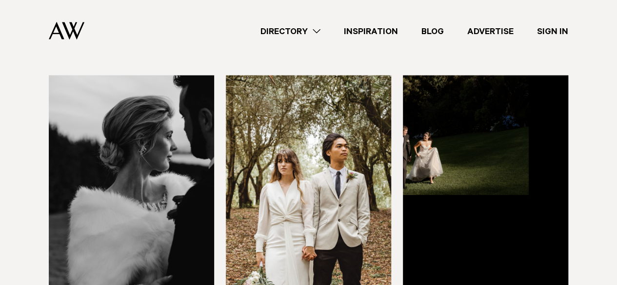
scroll to position [6542, 0]
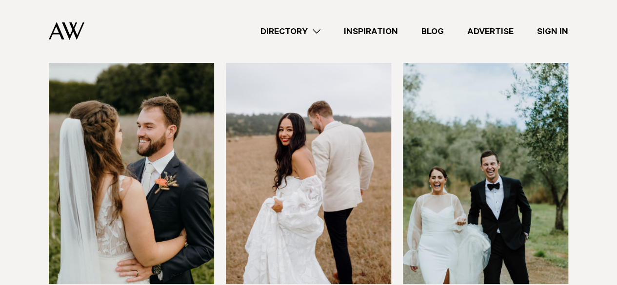
scroll to position [9219, 0]
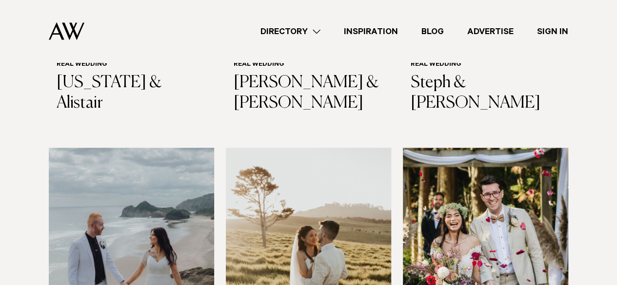
scroll to position [10147, 0]
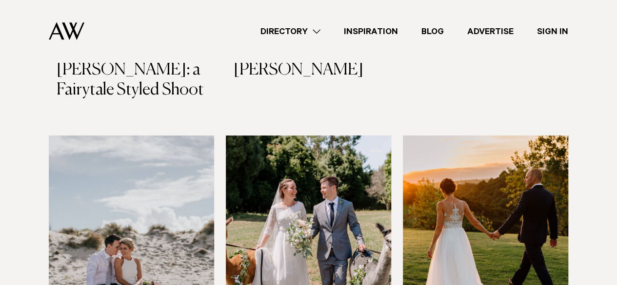
scroll to position [11415, 0]
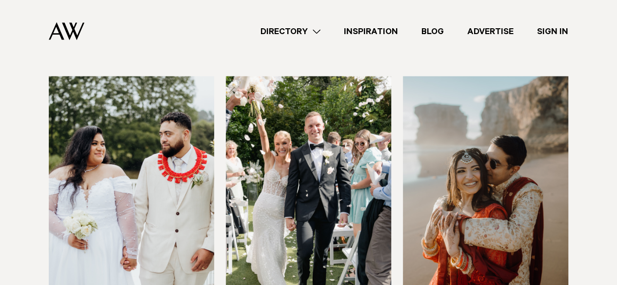
scroll to position [927, 0]
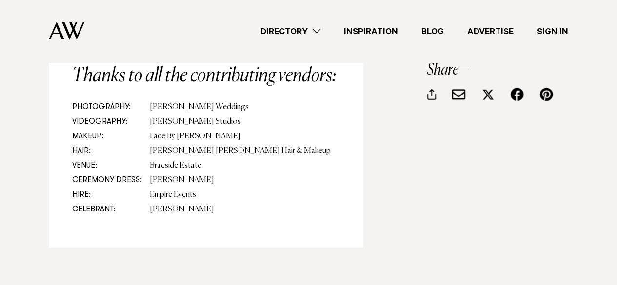
scroll to position [8539, 0]
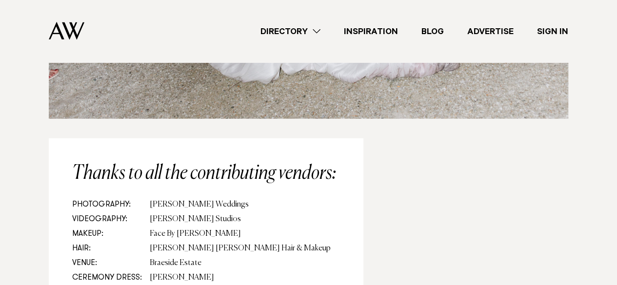
drag, startPoint x: 201, startPoint y: 194, endPoint x: 148, endPoint y: 190, distance: 52.8
click at [150, 256] on dd "Braeside Estate" at bounding box center [245, 263] width 190 height 15
copy dd "Braeside Estate"
click at [279, 242] on dd "[PERSON_NAME] [PERSON_NAME] Hair & Makeup" at bounding box center [245, 249] width 190 height 15
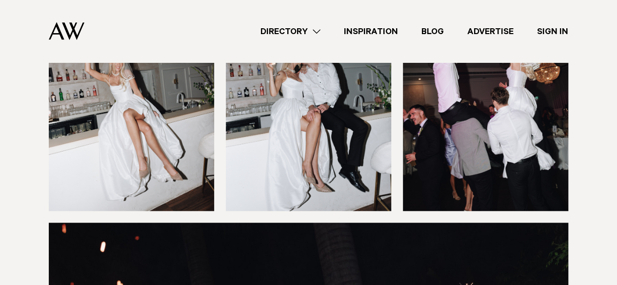
scroll to position [7612, 0]
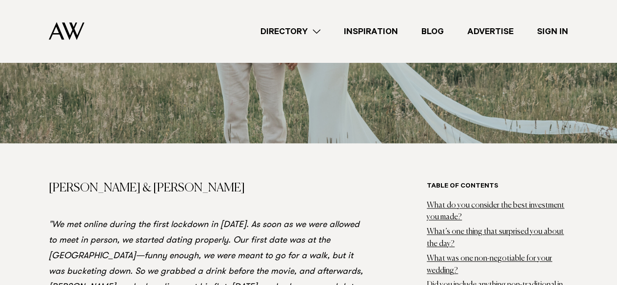
scroll to position [439, 0]
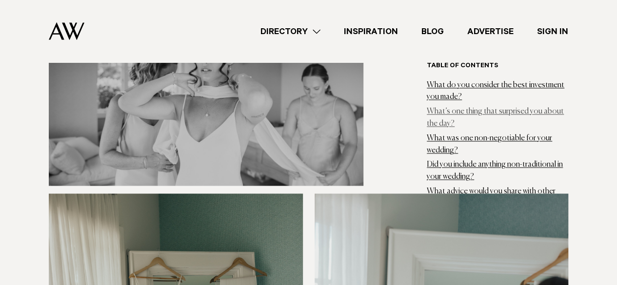
click at [446, 113] on link "What’s one thing that surprised you about the day?" at bounding box center [495, 118] width 137 height 20
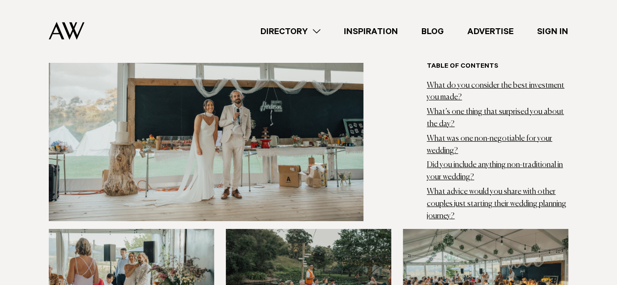
scroll to position [7064, 0]
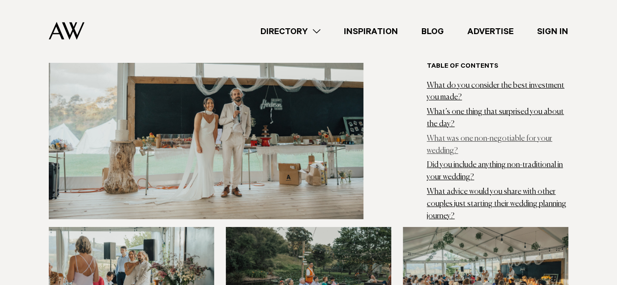
click at [446, 136] on link "What was one non-negotiable for your wedding?" at bounding box center [489, 145] width 125 height 20
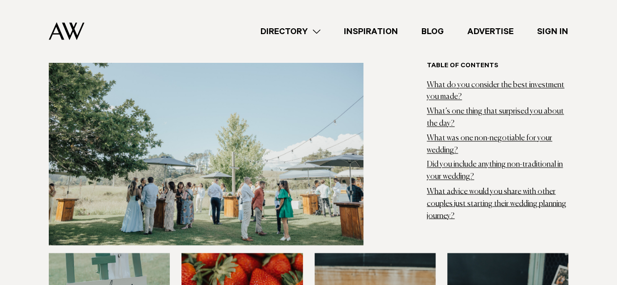
scroll to position [6299, 0]
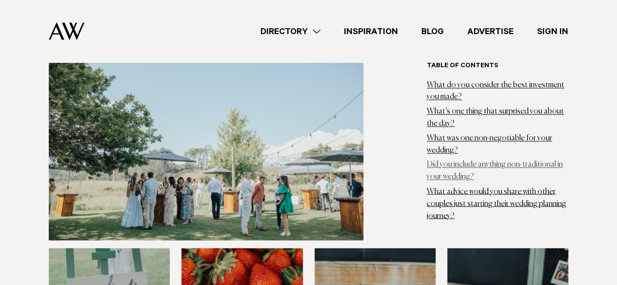
click at [439, 163] on link "Did you include anything non-traditional in your wedding?" at bounding box center [495, 172] width 136 height 20
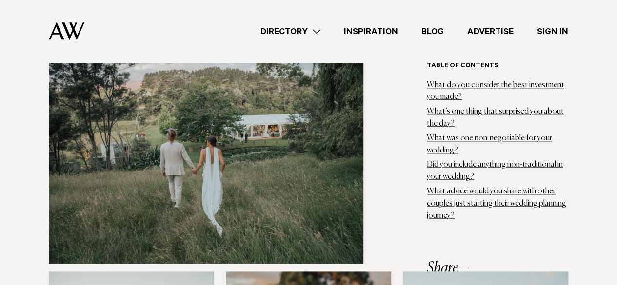
scroll to position [7856, 0]
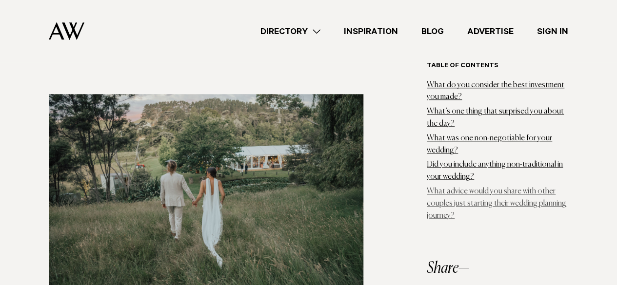
click at [451, 188] on link "What advice would you share with other couples just starting their wedding plan…" at bounding box center [497, 204] width 140 height 32
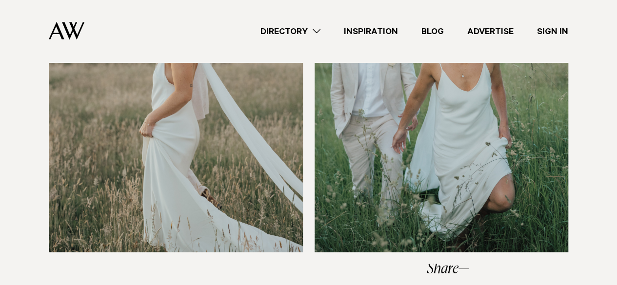
scroll to position [8668, 0]
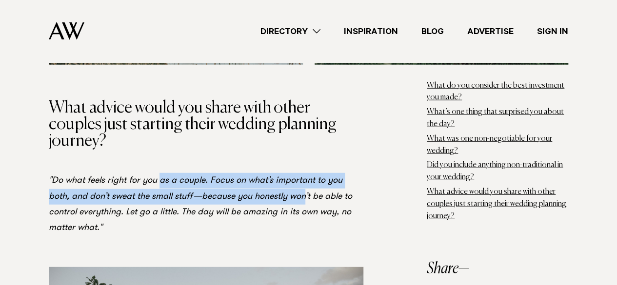
drag, startPoint x: 159, startPoint y: 143, endPoint x: 346, endPoint y: 163, distance: 188.4
click at [284, 177] on em ""Do what feels right for you as a couple. Focus on what’s important to you both…" at bounding box center [201, 205] width 304 height 56
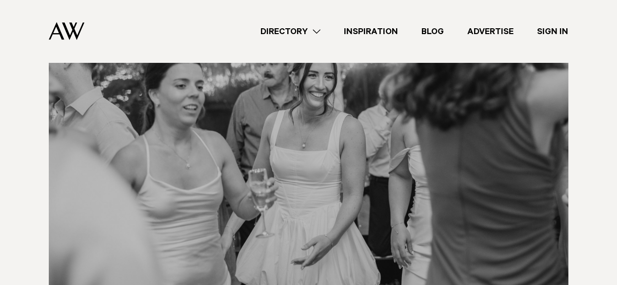
scroll to position [9547, 0]
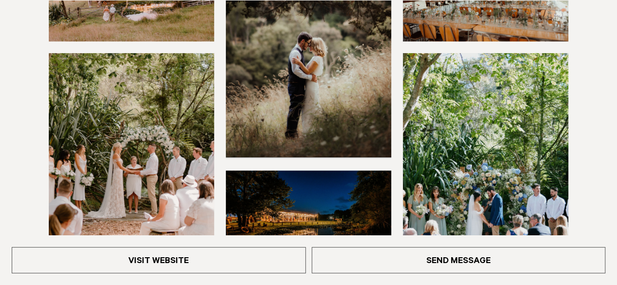
scroll to position [244, 0]
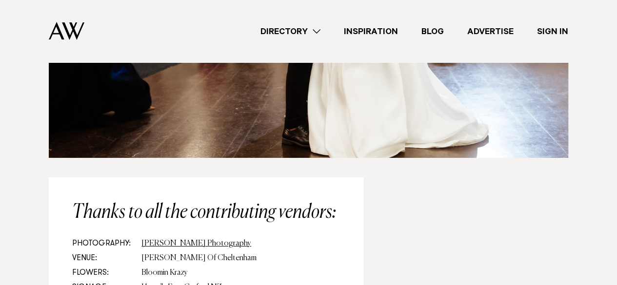
scroll to position [7319, 0]
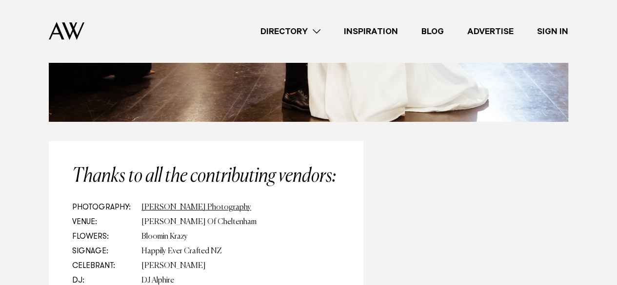
drag, startPoint x: 224, startPoint y: 155, endPoint x: 144, endPoint y: 155, distance: 80.0
click at [144, 215] on dd "[PERSON_NAME] Of Cheltenham" at bounding box center [241, 222] width 199 height 15
copy dd "[PERSON_NAME] Of Cheltenham"
click at [317, 201] on dd "Rhea Rodrigues Photography" at bounding box center [241, 208] width 199 height 15
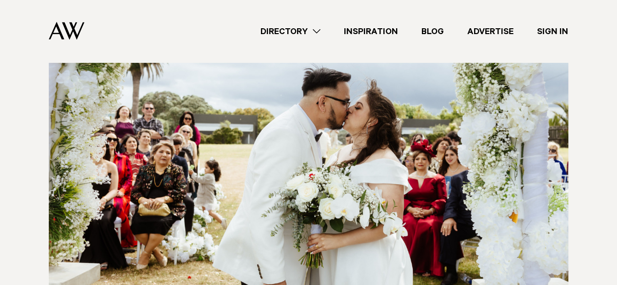
scroll to position [3123, 0]
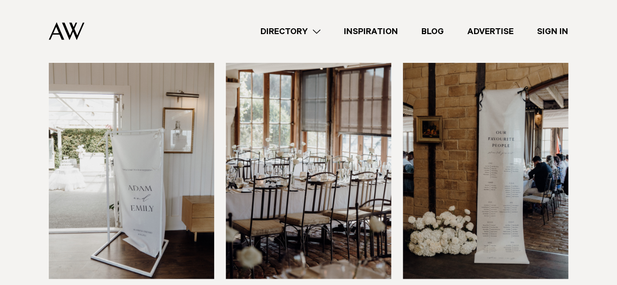
scroll to position [8246, 0]
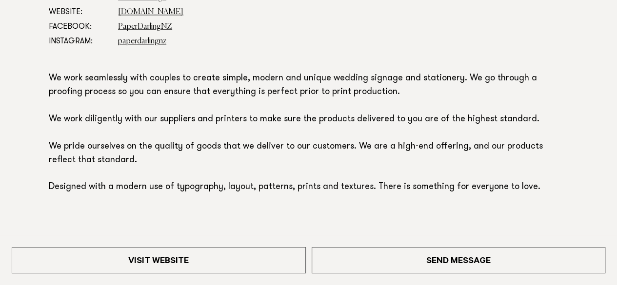
scroll to position [634, 0]
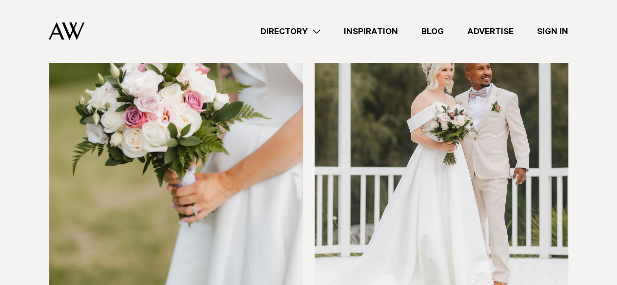
scroll to position [4192, 0]
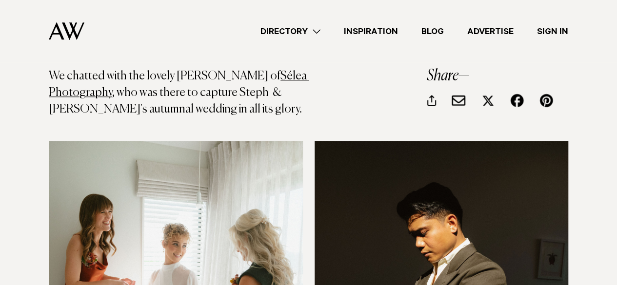
scroll to position [537, 0]
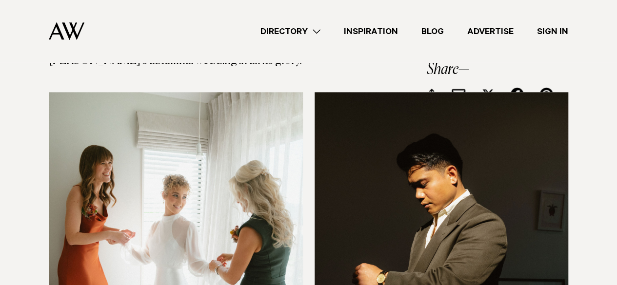
click at [262, 191] on img at bounding box center [176, 262] width 254 height 341
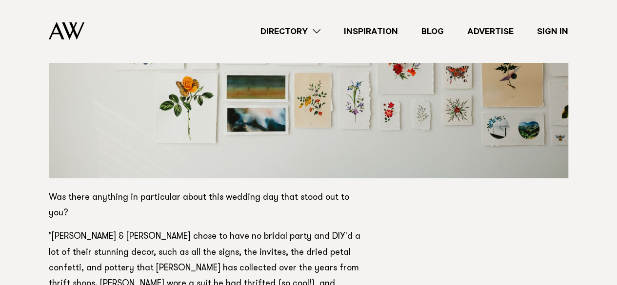
scroll to position [1513, 0]
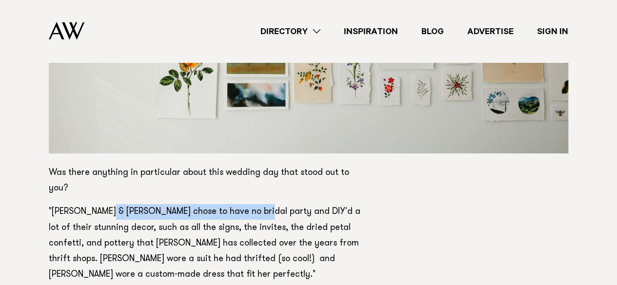
drag, startPoint x: 106, startPoint y: 144, endPoint x: 259, endPoint y: 140, distance: 152.8
click at [257, 204] on p ""Stephanie & Jasper chose to have no bridal party and DIY'd a lot of their stun…" at bounding box center [206, 243] width 315 height 78
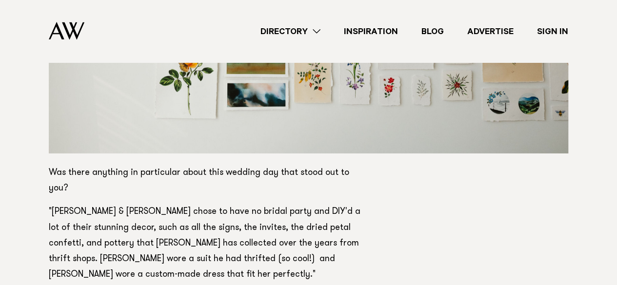
click at [273, 204] on p ""Stephanie & Jasper chose to have no bridal party and DIY'd a lot of their stun…" at bounding box center [206, 243] width 315 height 78
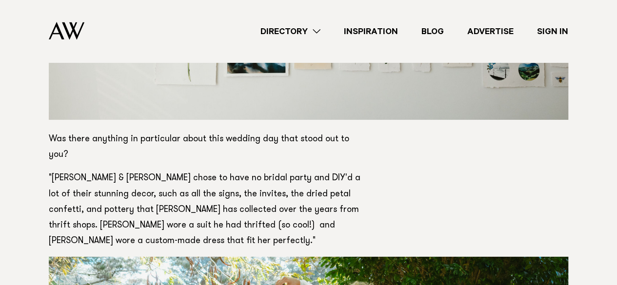
scroll to position [1561, 0]
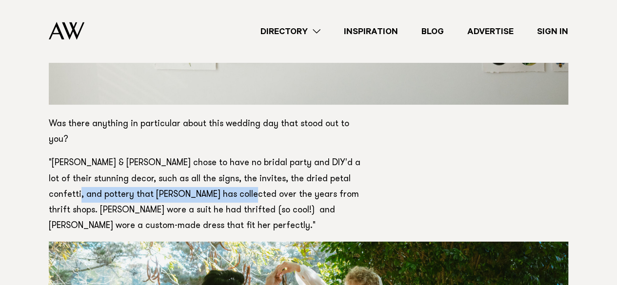
drag, startPoint x: 69, startPoint y: 132, endPoint x: 234, endPoint y: 127, distance: 164.5
click at [234, 156] on p ""Stephanie & Jasper chose to have no bridal party and DIY'd a lot of their stun…" at bounding box center [206, 195] width 315 height 78
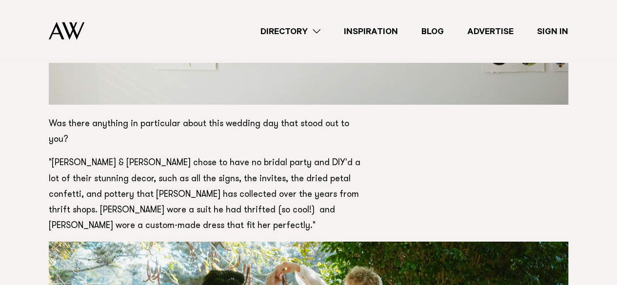
click at [241, 156] on p ""Stephanie & Jasper chose to have no bridal party and DIY'd a lot of their stun…" at bounding box center [206, 195] width 315 height 78
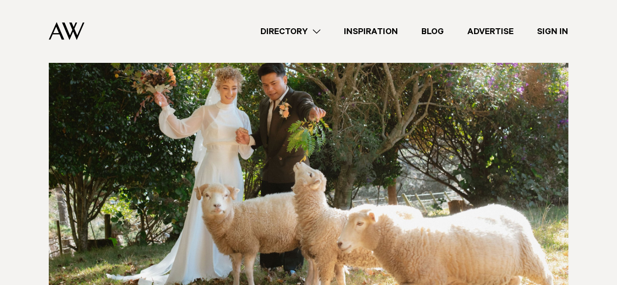
scroll to position [2293, 0]
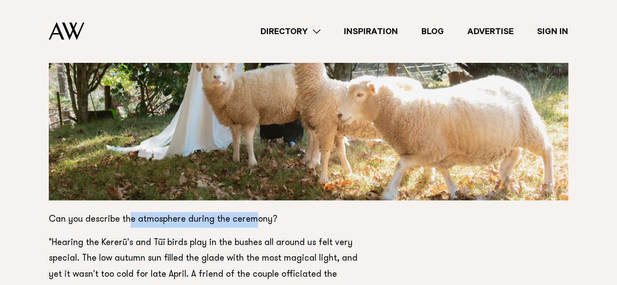
drag, startPoint x: 129, startPoint y: 155, endPoint x: 251, endPoint y: 150, distance: 122.1
click at [251, 212] on p "Can you describe the atmosphere during the ceremony?" at bounding box center [206, 220] width 315 height 16
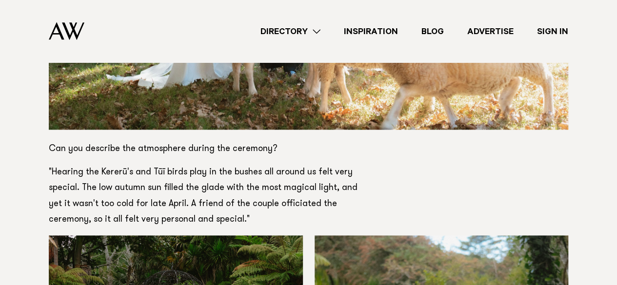
scroll to position [2342, 0]
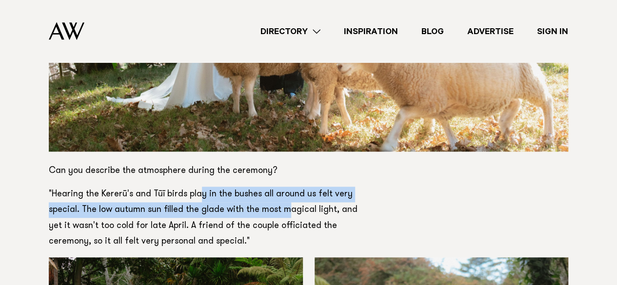
drag, startPoint x: 201, startPoint y: 129, endPoint x: 283, endPoint y: 142, distance: 83.1
click at [283, 187] on p ""Hearing the Kererū's and Tūī birds play in the bushes all around us felt very …" at bounding box center [206, 218] width 315 height 62
click at [276, 187] on p ""Hearing the Kererū's and Tūī birds play in the bushes all around us felt very …" at bounding box center [206, 218] width 315 height 62
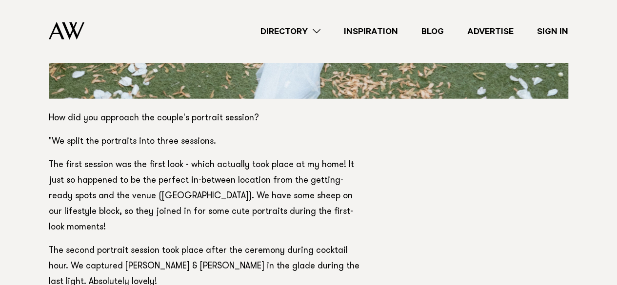
scroll to position [4733, 0]
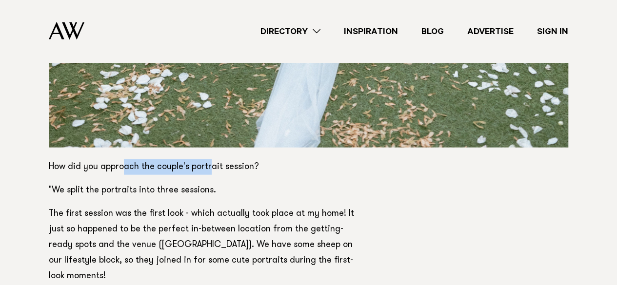
drag, startPoint x: 126, startPoint y: 104, endPoint x: 213, endPoint y: 103, distance: 86.4
click at [212, 160] on p "How did you approach the couple's portrait session?" at bounding box center [206, 168] width 315 height 16
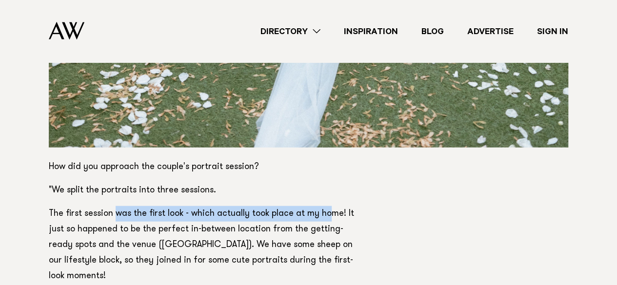
drag, startPoint x: 114, startPoint y: 147, endPoint x: 327, endPoint y: 146, distance: 212.8
click at [327, 206] on p "The first session was the first look - which actually took place at my home! It…" at bounding box center [206, 245] width 315 height 78
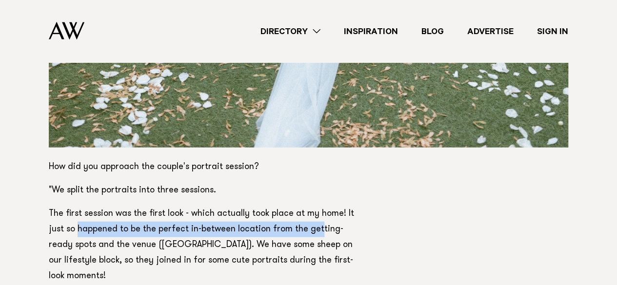
drag, startPoint x: 78, startPoint y: 164, endPoint x: 315, endPoint y: 158, distance: 237.7
click at [315, 206] on p "The first session was the first look - which actually took place at my home! It…" at bounding box center [206, 245] width 315 height 78
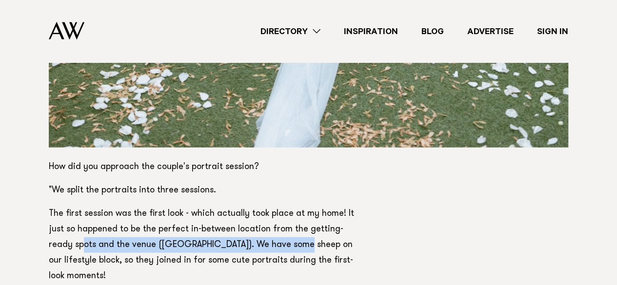
drag, startPoint x: 59, startPoint y: 176, endPoint x: 261, endPoint y: 176, distance: 202.0
click at [261, 206] on p "The first session was the first look - which actually took place at my home! It…" at bounding box center [206, 245] width 315 height 78
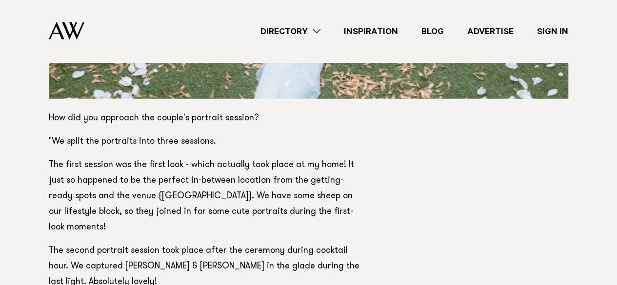
click at [263, 243] on p "The second portrait session took place after the ceremony during cocktail hour.…" at bounding box center [206, 266] width 315 height 47
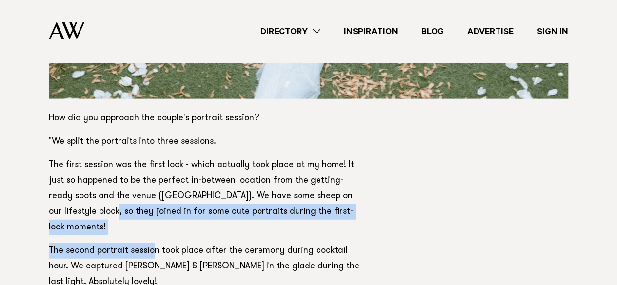
drag, startPoint x: 71, startPoint y: 152, endPoint x: 150, endPoint y: 166, distance: 80.8
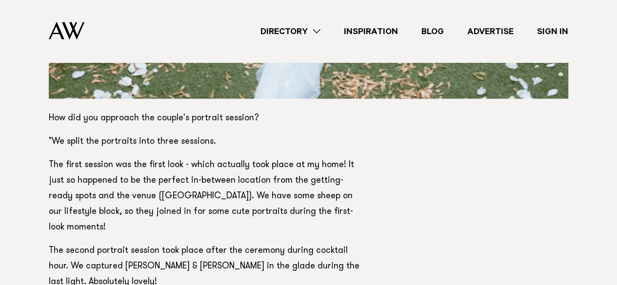
click at [162, 243] on p "The second portrait session took place after the ceremony during cocktail hour.…" at bounding box center [206, 266] width 315 height 47
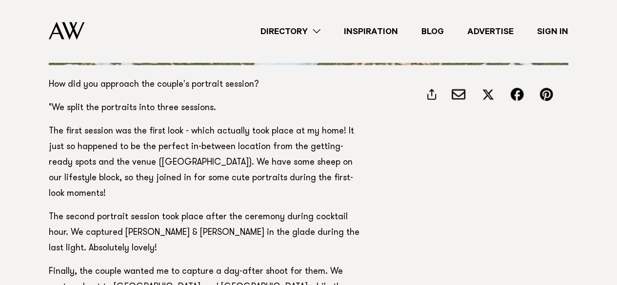
scroll to position [4831, 0]
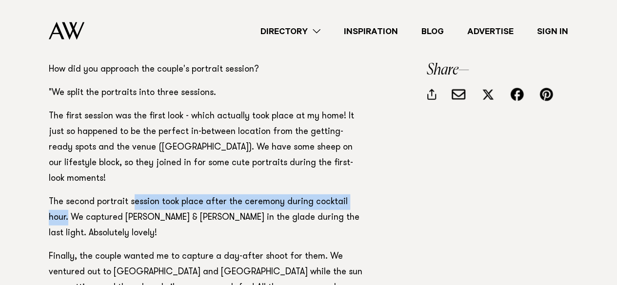
drag, startPoint x: 132, startPoint y: 123, endPoint x: 385, endPoint y: 125, distance: 252.8
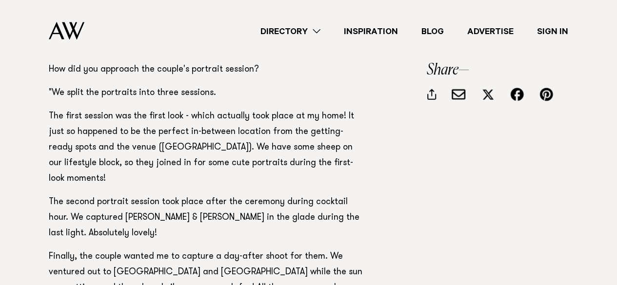
click at [268, 195] on p "The second portrait session took place after the ceremony during cocktail hour.…" at bounding box center [206, 218] width 315 height 47
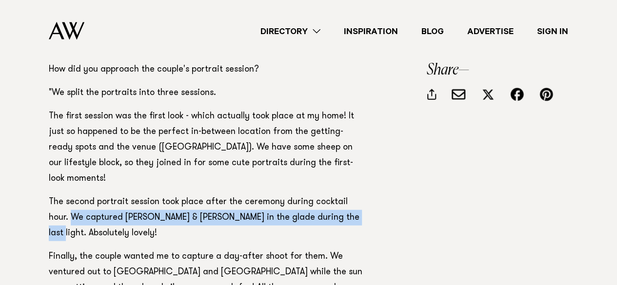
drag, startPoint x: 50, startPoint y: 133, endPoint x: 330, endPoint y: 137, distance: 280.1
click at [330, 195] on p "The second portrait session took place after the ceremony during cocktail hour.…" at bounding box center [206, 218] width 315 height 47
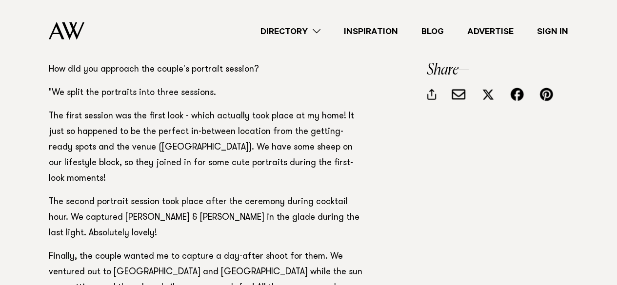
click at [269, 195] on p "The second portrait session took place after the ceremony during cocktail hour.…" at bounding box center [206, 218] width 315 height 47
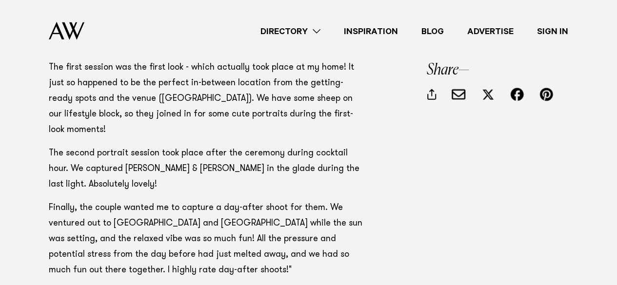
scroll to position [4928, 0]
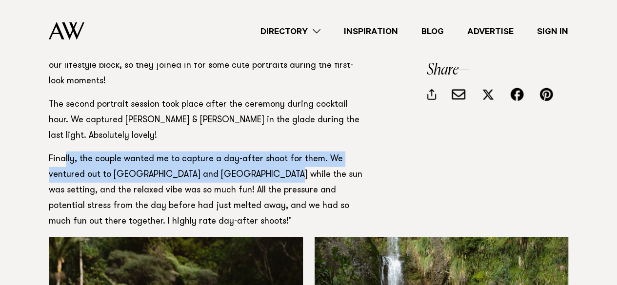
drag, startPoint x: 66, startPoint y: 78, endPoint x: 256, endPoint y: 83, distance: 189.4
click at [256, 152] on p "Finally, the couple wanted me to capture a day-after shoot for them. We venture…" at bounding box center [206, 191] width 315 height 78
click at [209, 152] on p "Finally, the couple wanted me to capture a day-after shoot for them. We venture…" at bounding box center [206, 191] width 315 height 78
click at [245, 152] on p "Finally, the couple wanted me to capture a day-after shoot for them. We venture…" at bounding box center [206, 191] width 315 height 78
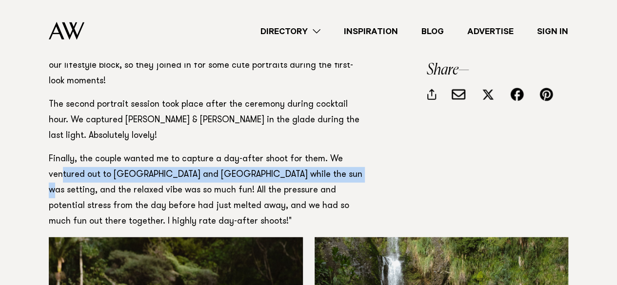
drag, startPoint x: 63, startPoint y: 89, endPoint x: 326, endPoint y: 94, distance: 262.6
click at [326, 152] on p "Finally, the couple wanted me to capture a day-after shoot for them. We venture…" at bounding box center [206, 191] width 315 height 78
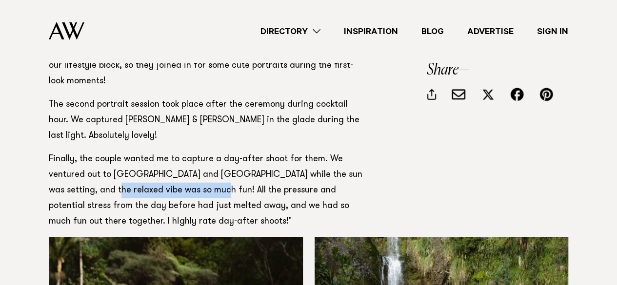
drag, startPoint x: 76, startPoint y: 106, endPoint x: 179, endPoint y: 108, distance: 103.0
click at [178, 152] on p "Finally, the couple wanted me to capture a day-after shoot for them. We venture…" at bounding box center [206, 191] width 315 height 78
click at [204, 152] on p "Finally, the couple wanted me to capture a day-after shoot for them. We venture…" at bounding box center [206, 191] width 315 height 78
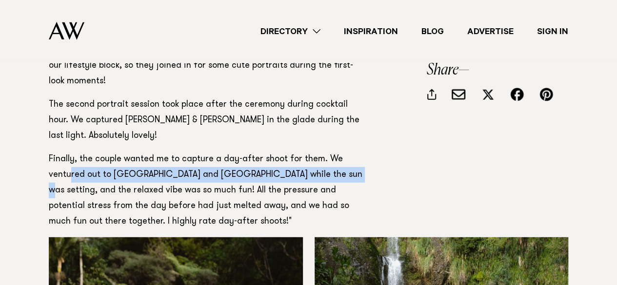
drag, startPoint x: 69, startPoint y: 86, endPoint x: 323, endPoint y: 91, distance: 254.3
click at [323, 152] on p "Finally, the couple wanted me to capture a day-after shoot for them. We venture…" at bounding box center [206, 191] width 315 height 78
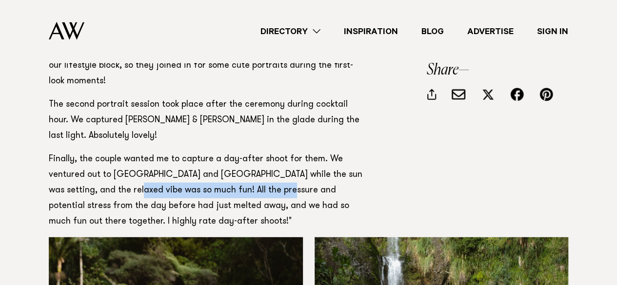
drag, startPoint x: 101, startPoint y: 102, endPoint x: 250, endPoint y: 102, distance: 149.8
click at [250, 152] on p "Finally, the couple wanted me to capture a day-after shoot for them. We venture…" at bounding box center [206, 191] width 315 height 78
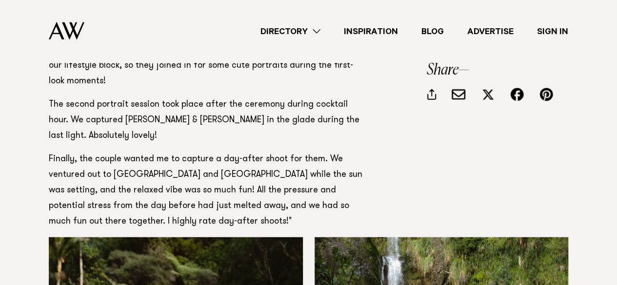
click at [218, 152] on p "Finally, the couple wanted me to capture a day-after shoot for them. We venture…" at bounding box center [206, 191] width 315 height 78
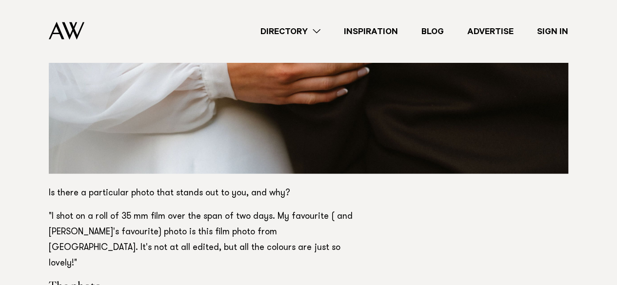
scroll to position [6539, 0]
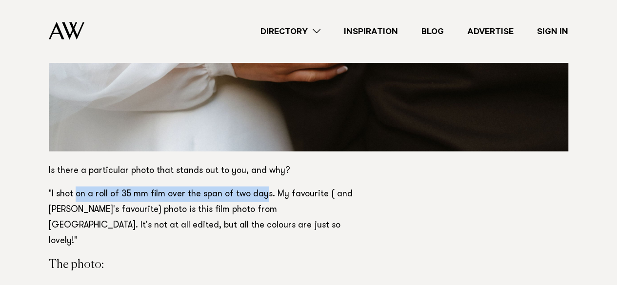
drag, startPoint x: 74, startPoint y: 108, endPoint x: 269, endPoint y: 122, distance: 195.7
click at [263, 187] on p ""I shot on a roll of 35 mm film over the span of two days. My favourite ( and S…" at bounding box center [206, 218] width 315 height 62
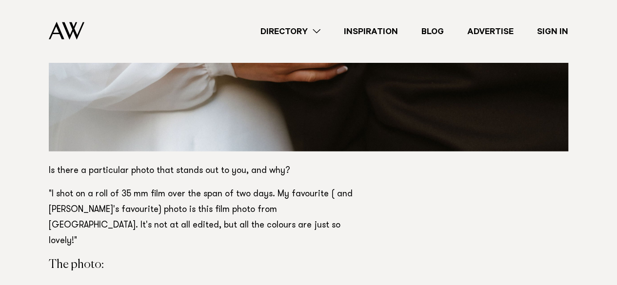
click at [256, 187] on p ""I shot on a roll of 35 mm film over the span of two days. My favourite ( and S…" at bounding box center [206, 218] width 315 height 62
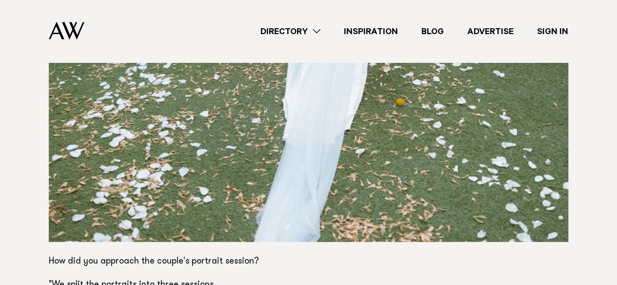
scroll to position [4782, 0]
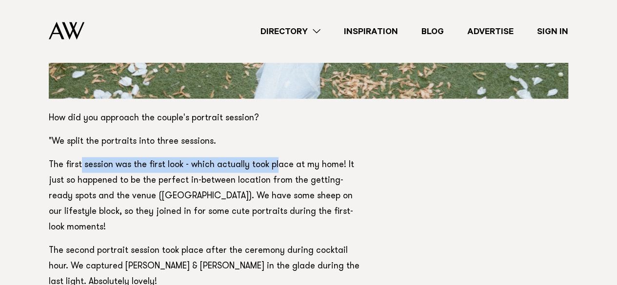
drag, startPoint x: 81, startPoint y: 97, endPoint x: 239, endPoint y: 141, distance: 163.6
click at [277, 158] on p "The first session was the first look - which actually took place at my home! It…" at bounding box center [206, 197] width 315 height 78
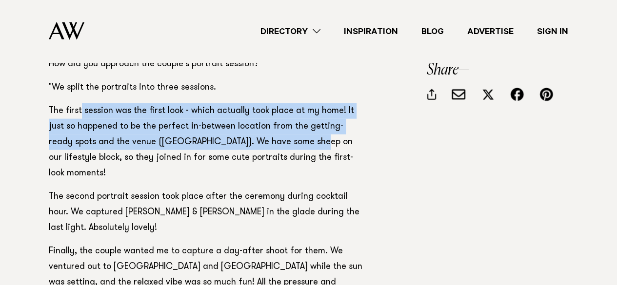
scroll to position [4880, 0]
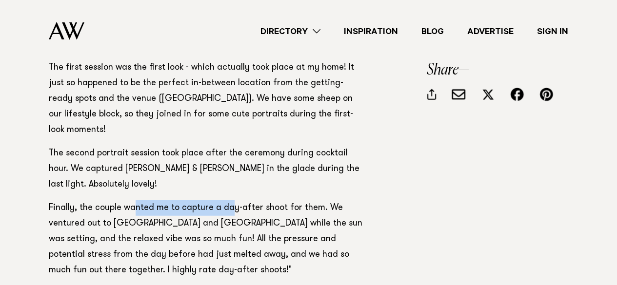
drag, startPoint x: 136, startPoint y: 127, endPoint x: 229, endPoint y: 127, distance: 93.7
click at [229, 201] on p "Finally, the couple wanted me to capture a day-after shoot for them. We venture…" at bounding box center [206, 240] width 315 height 78
click at [243, 201] on p "Finally, the couple wanted me to capture a day-after shoot for them. We venture…" at bounding box center [206, 240] width 315 height 78
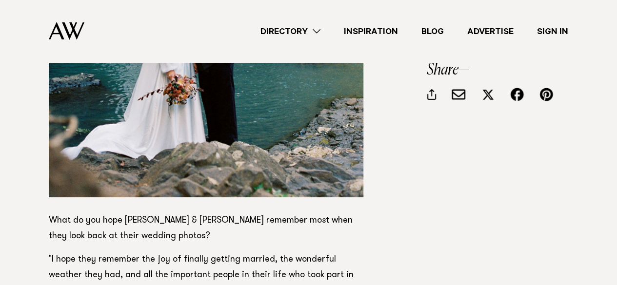
scroll to position [7075, 0]
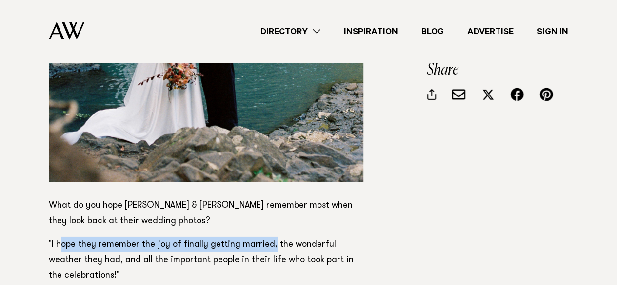
drag, startPoint x: 60, startPoint y: 146, endPoint x: 269, endPoint y: 150, distance: 208.9
click at [272, 237] on p ""I hope they remember the joy of finally getting married, the wonderful weather…" at bounding box center [206, 260] width 315 height 47
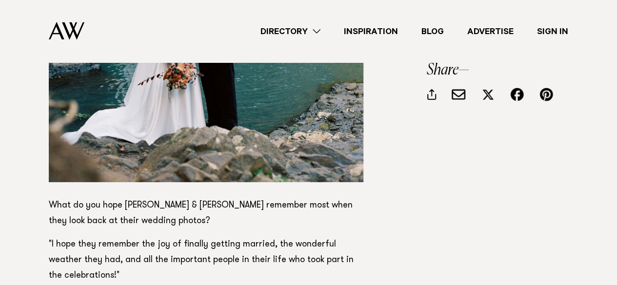
click at [167, 237] on p ""I hope they remember the joy of finally getting married, the wonderful weather…" at bounding box center [206, 260] width 315 height 47
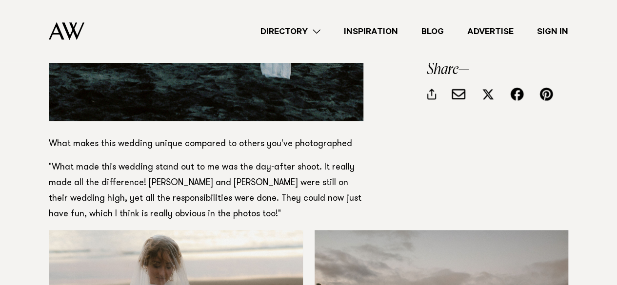
scroll to position [7807, 0]
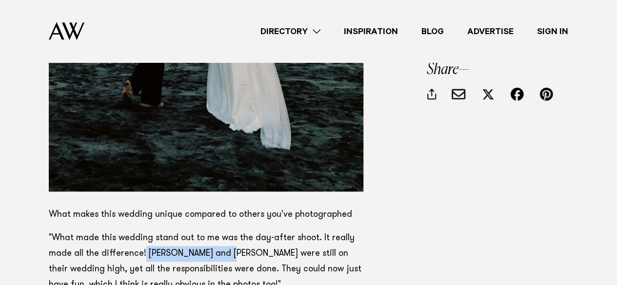
drag, startPoint x: 143, startPoint y: 155, endPoint x: 227, endPoint y: 155, distance: 83.9
click at [227, 231] on p ""What made this wedding stand out to me was the day-after shoot. It really made…" at bounding box center [206, 262] width 315 height 62
click at [229, 231] on p ""What made this wedding stand out to me was the day-after shoot. It really made…" at bounding box center [206, 262] width 315 height 62
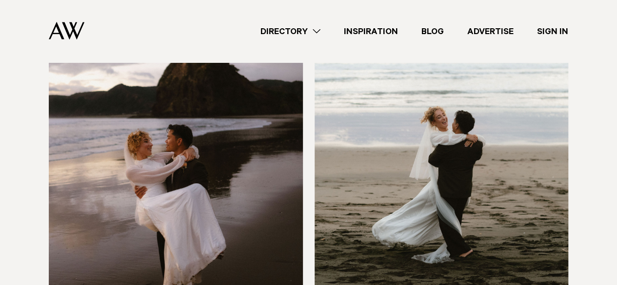
scroll to position [8344, 0]
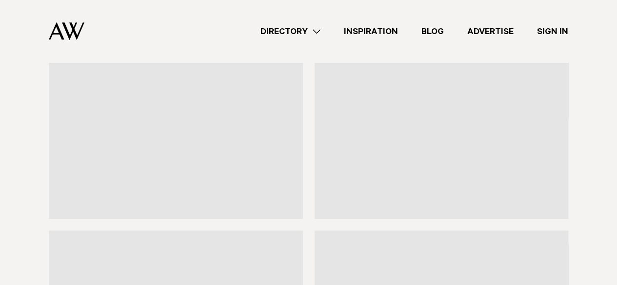
scroll to position [7928, 0]
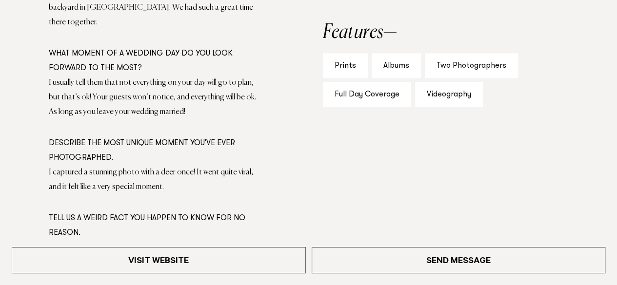
scroll to position [732, 0]
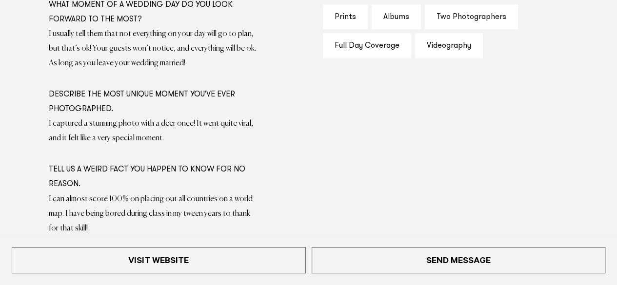
click at [352, 50] on div "Full Day Coverage" at bounding box center [367, 45] width 88 height 25
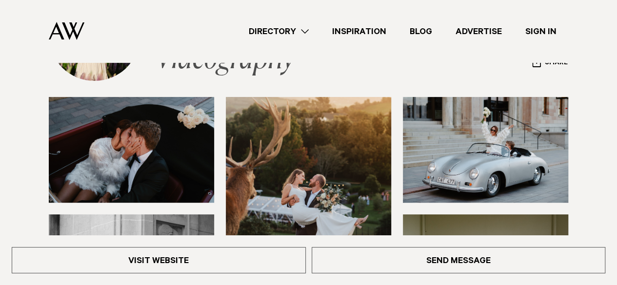
scroll to position [49, 0]
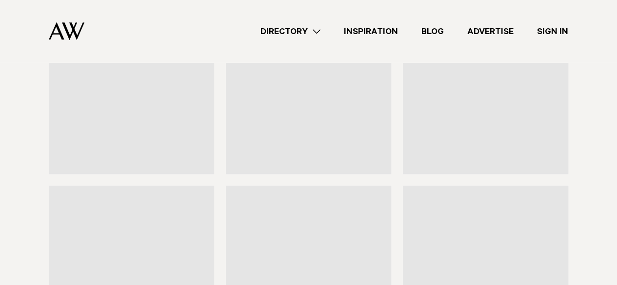
scroll to position [6197, 0]
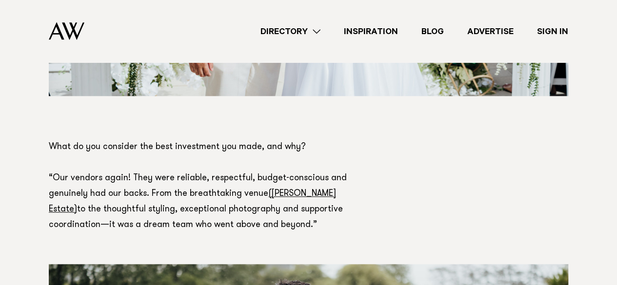
scroll to position [2049, 0]
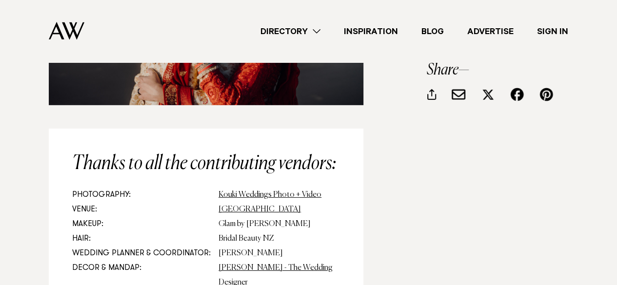
scroll to position [8730, 0]
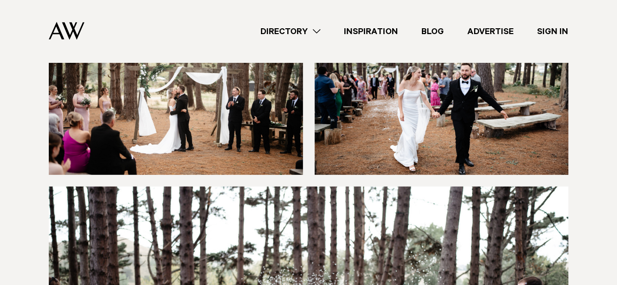
scroll to position [3039, 0]
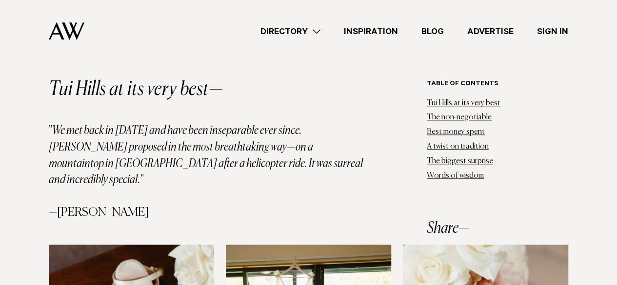
scroll to position [439, 0]
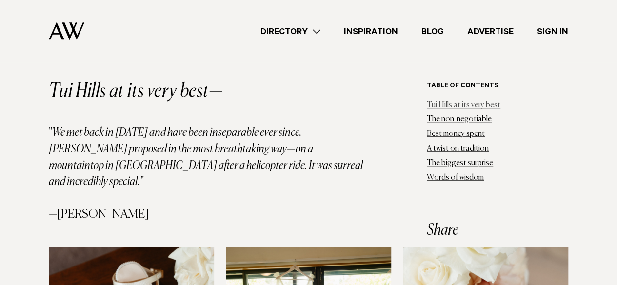
click at [432, 103] on link "Tui Hills at its very best" at bounding box center [464, 105] width 74 height 8
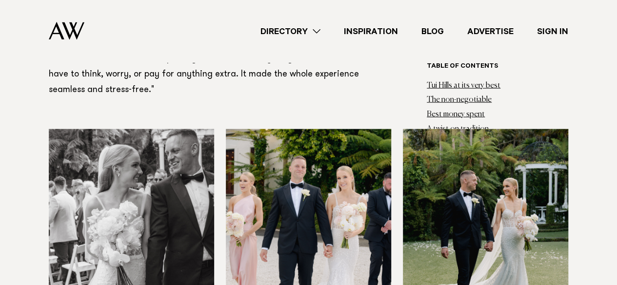
scroll to position [3045, 0]
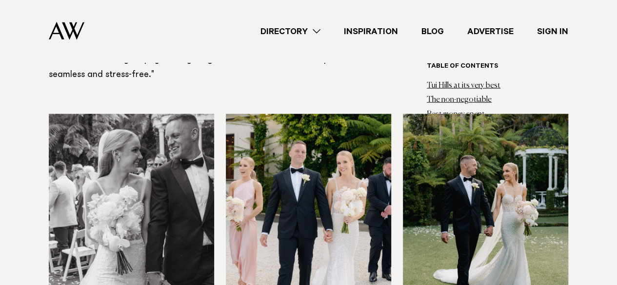
click at [181, 175] on img at bounding box center [131, 225] width 165 height 222
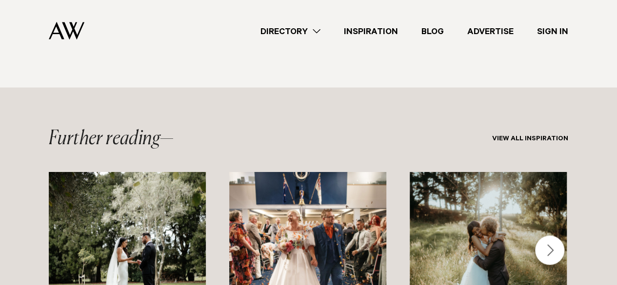
scroll to position [6461, 0]
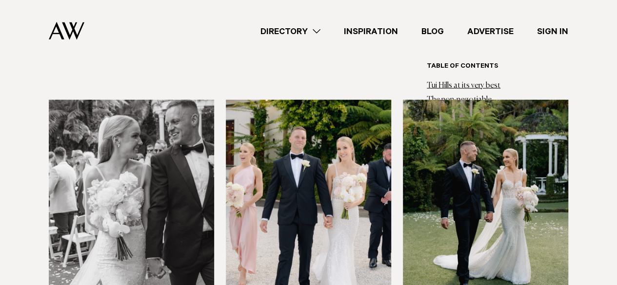
scroll to position [3074, 0]
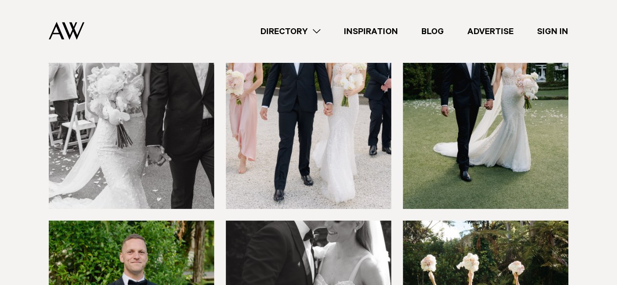
click at [181, 148] on img at bounding box center [131, 98] width 165 height 222
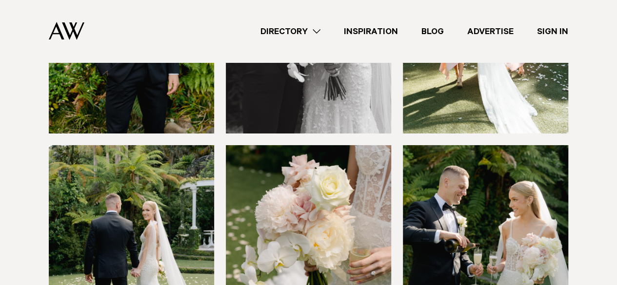
scroll to position [3513, 0]
